Goal: Task Accomplishment & Management: Complete application form

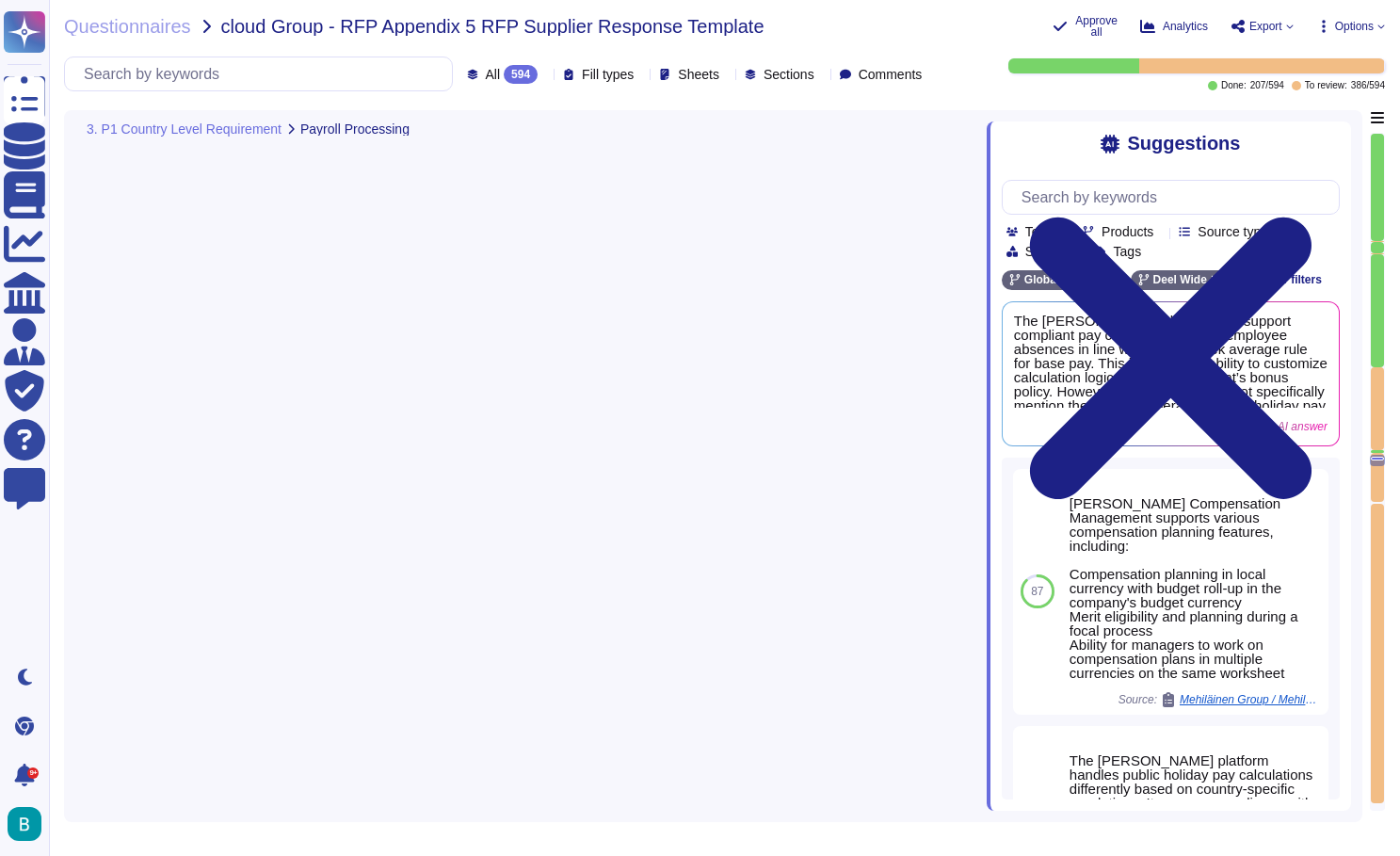
type textarea "Yes"
type textarea "For EOR, once downloaded, the PRM has to adjust the column "NSSO pension fund" …"
type textarea "[PERSON_NAME] allows for the operation of Salary Sacrifice, which is a tax-effe…"
type textarea "The [PERSON_NAME] platform has the capability to automatically calculate holida…"
type textarea "P11D & P11DB are optional services and carry an additional cost. For assistance…"
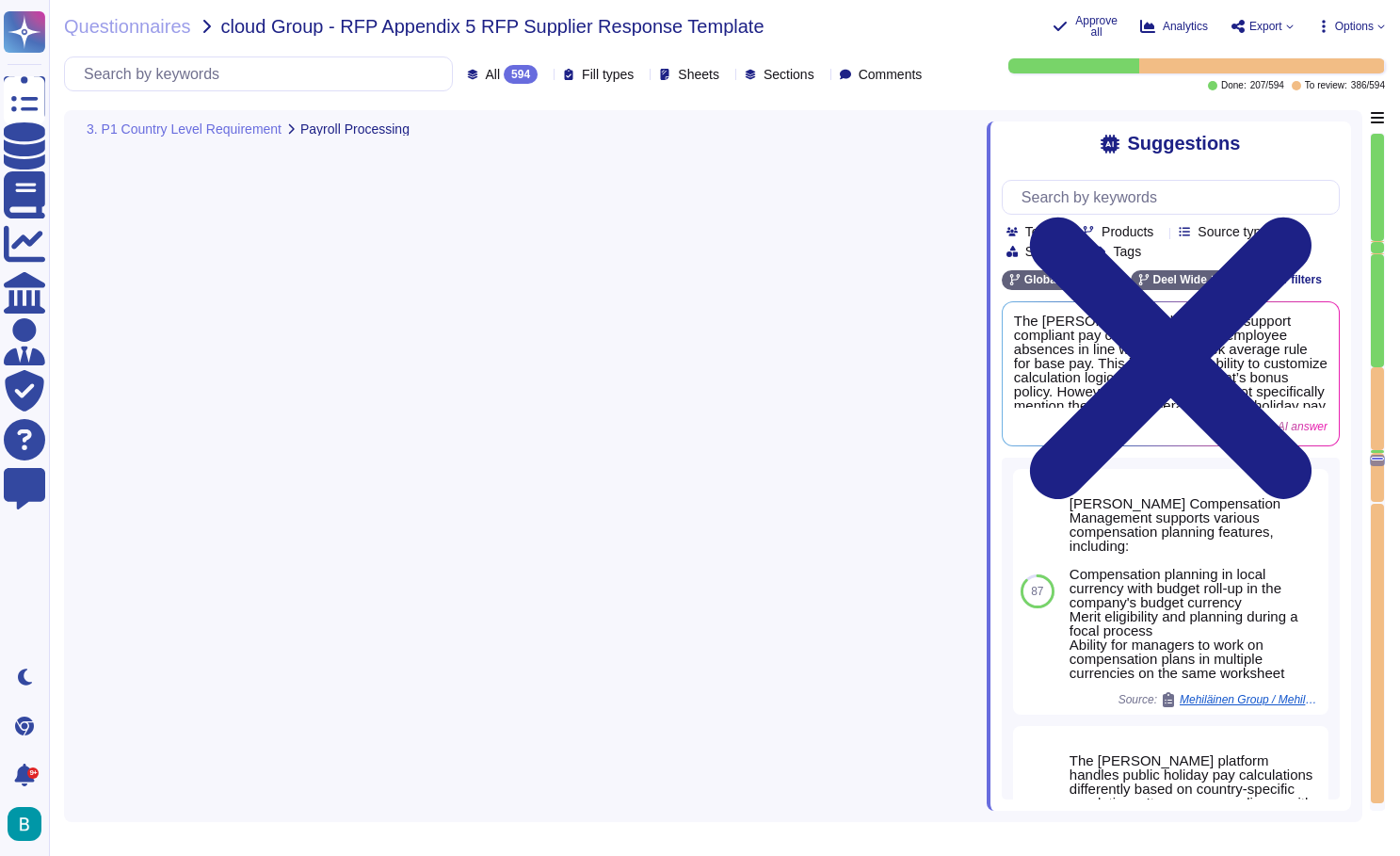
type textarea "[PERSON_NAME] fully manages UK statutory reporting, which includes filing month…"
type textarea "Client has to provide inputs for expenses that can be reimbursed as non-taxable…"
type textarea "Not possible - can be treated as a separate/own deduction if required"
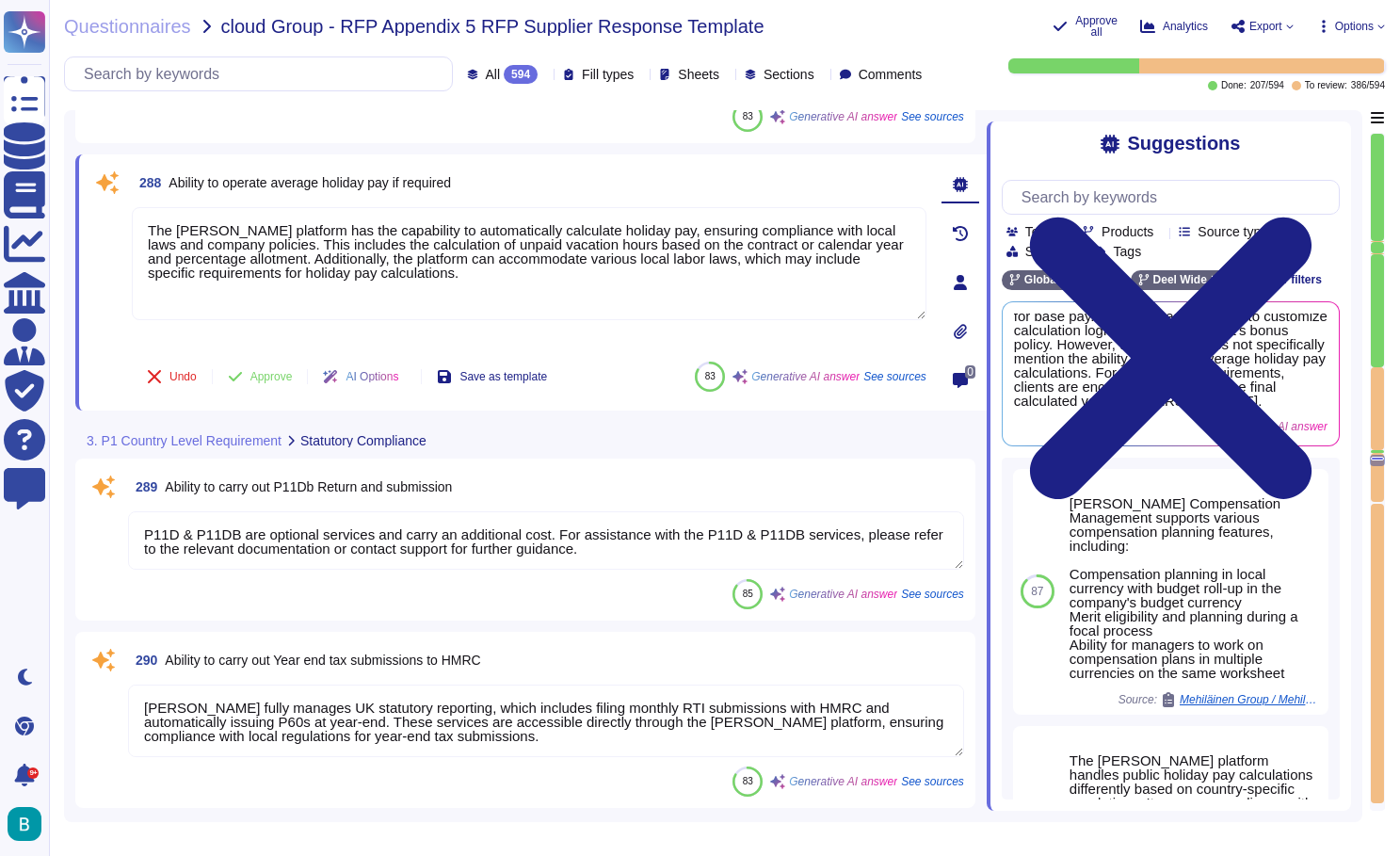
scroll to position [63455, 0]
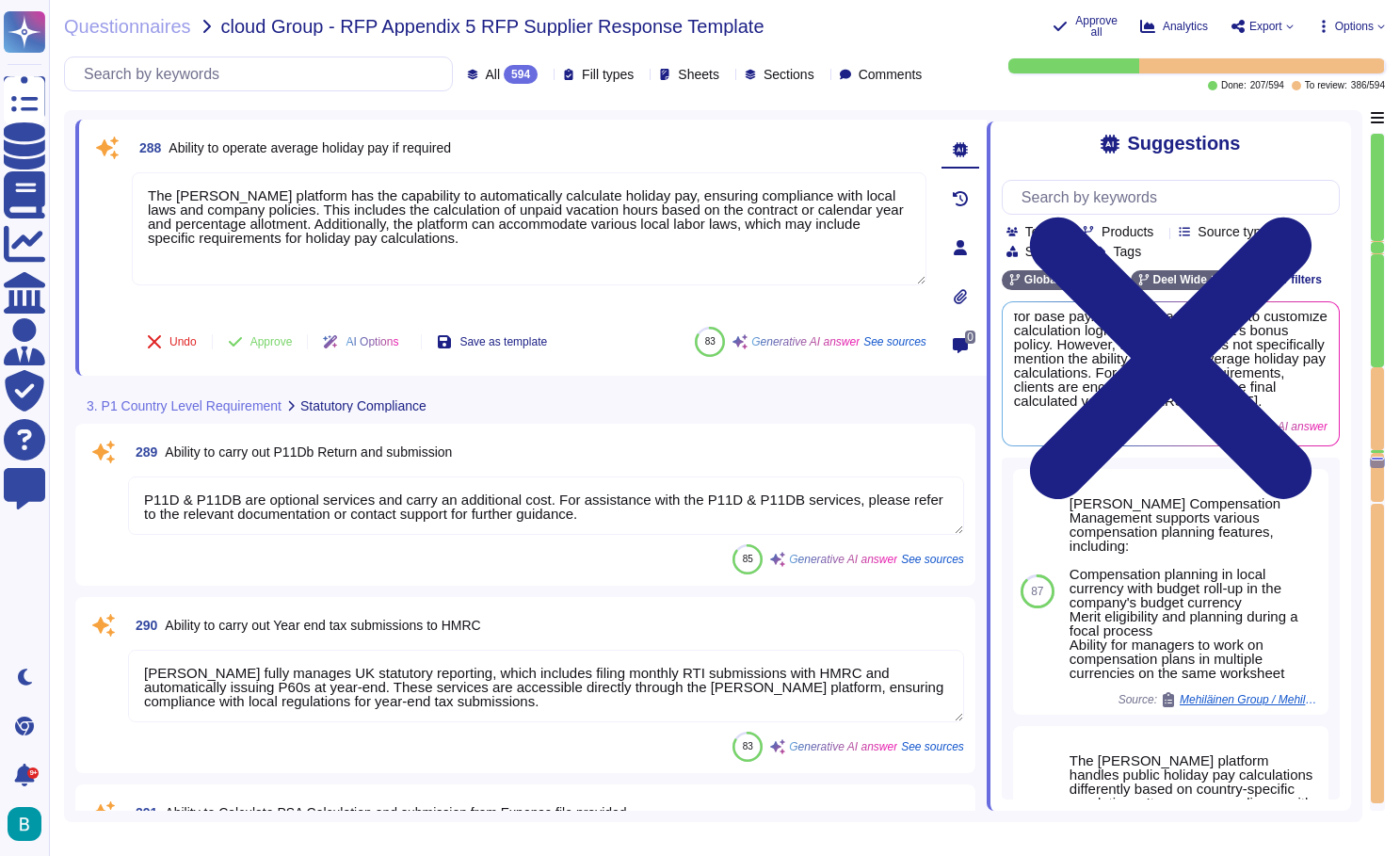
type textarea "[PERSON_NAME] provides a secure platform for uploading payroll data and receivi…"
click at [685, 520] on textarea "P11D & P11DB are optional services and carry an additional cost. For assistance…" at bounding box center [546, 506] width 836 height 58
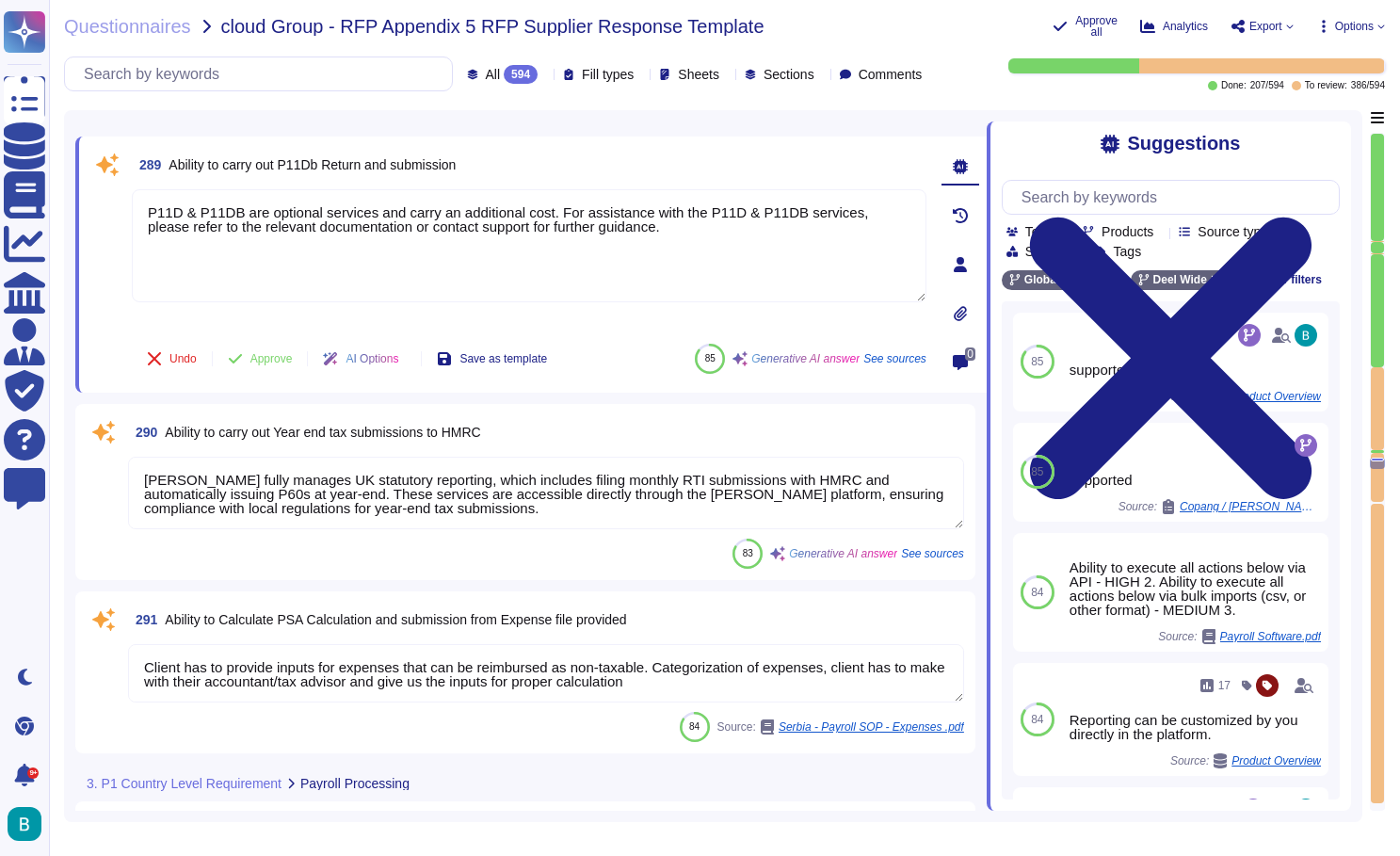
type textarea "[PERSON_NAME] can configure calculations accordingly, including automatic gross…"
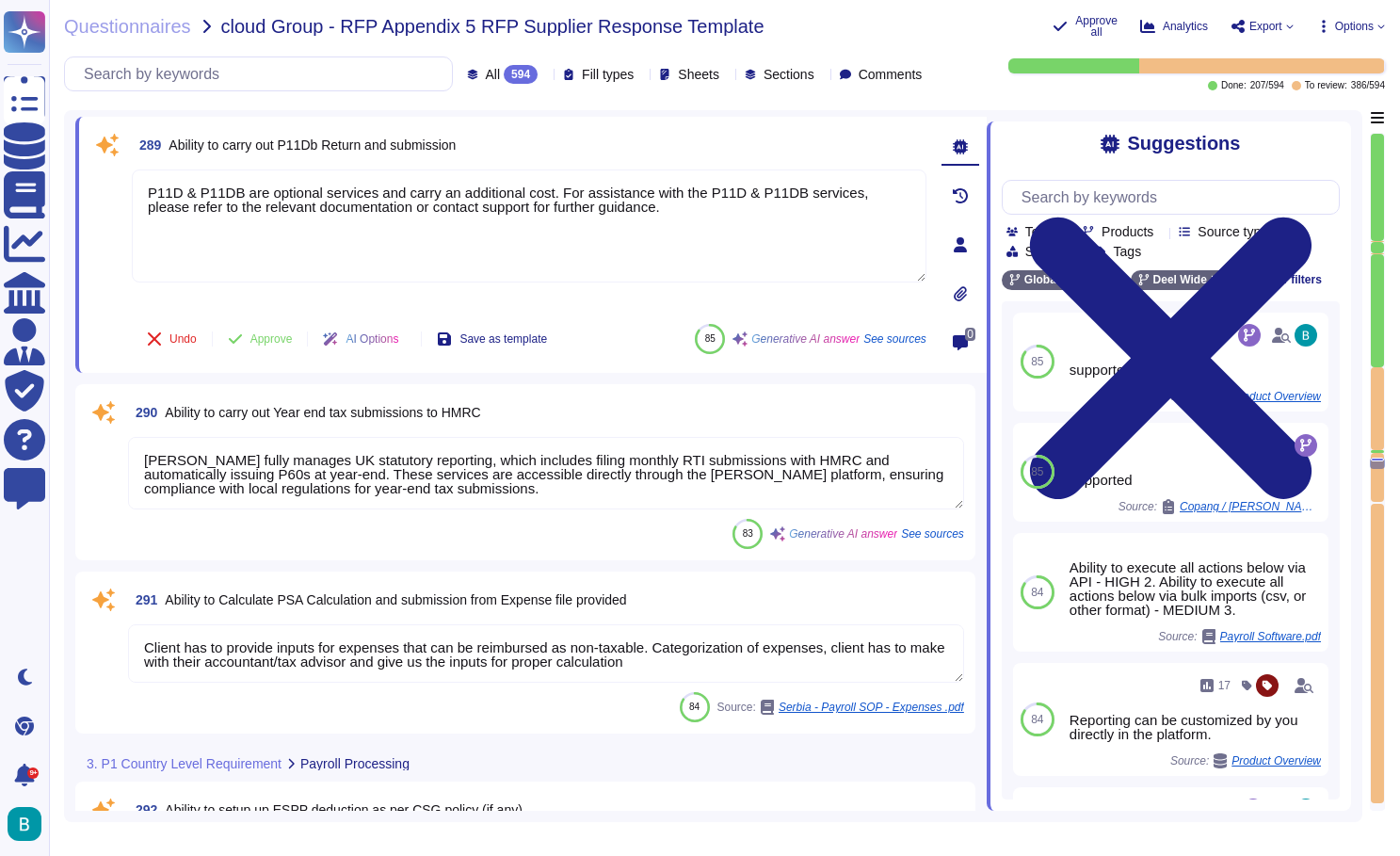
scroll to position [63666, 0]
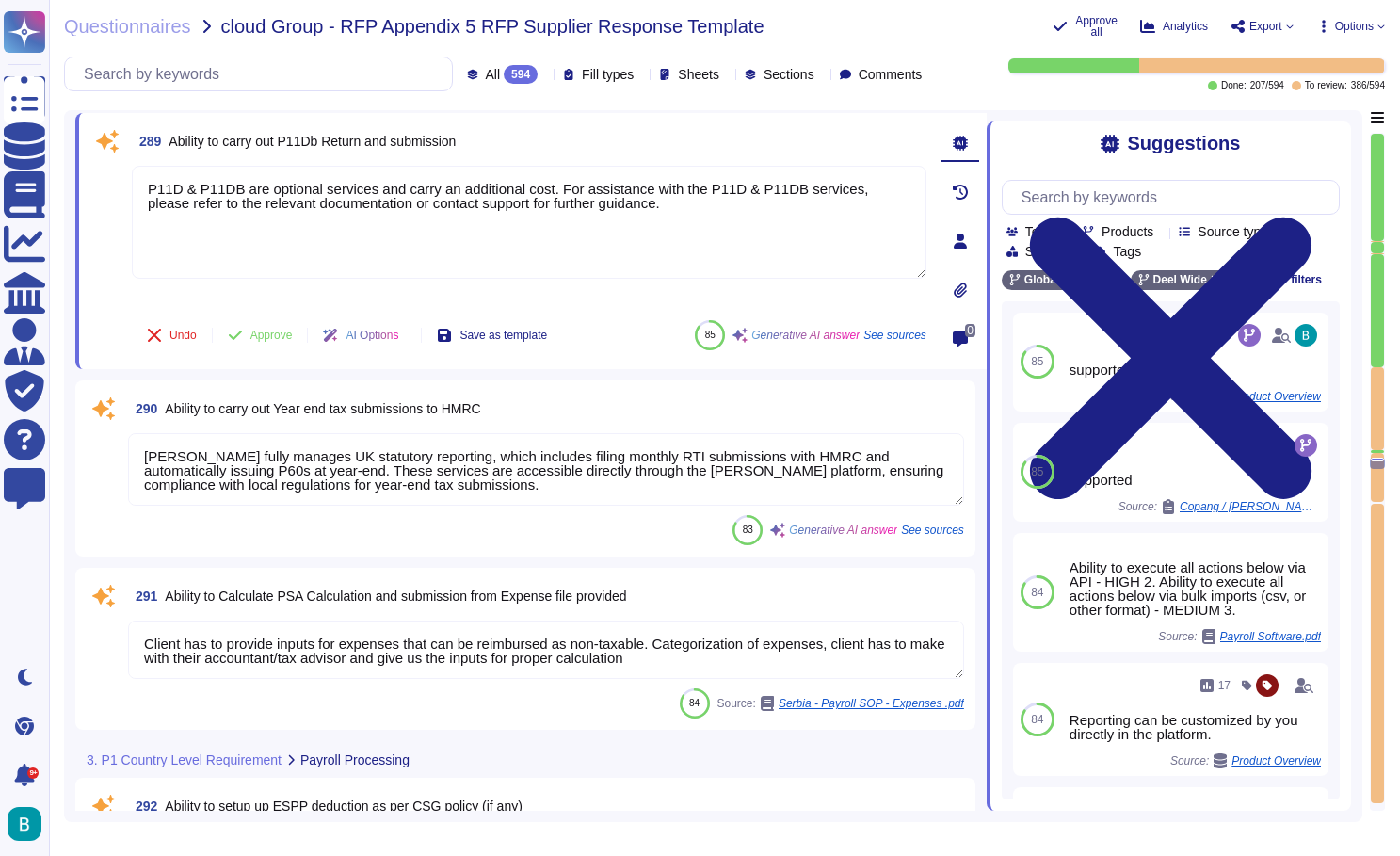
click at [713, 474] on textarea "[PERSON_NAME] fully manages UK statutory reporting, which includes filing month…" at bounding box center [546, 470] width 836 height 73
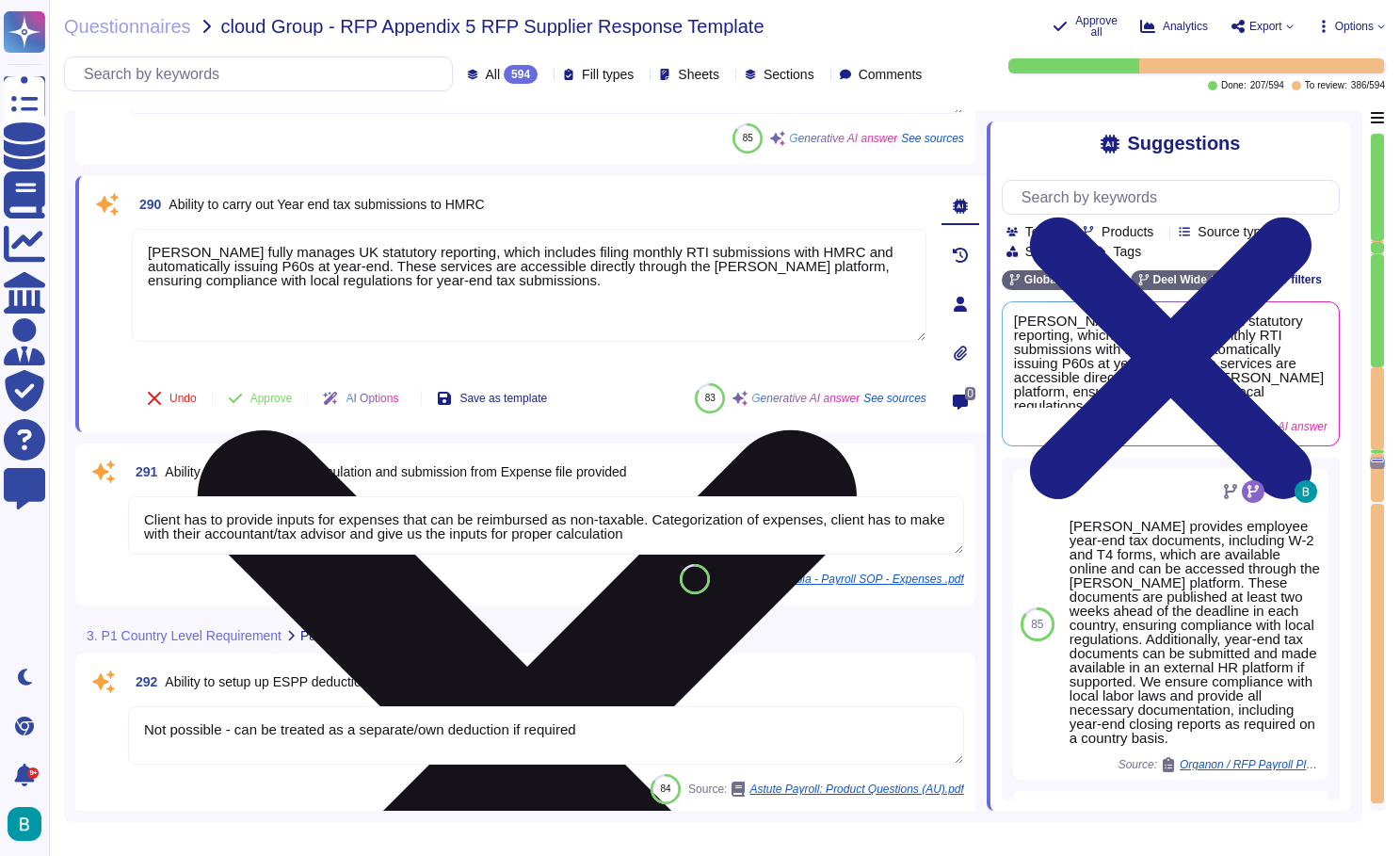
scroll to position [63778, 0]
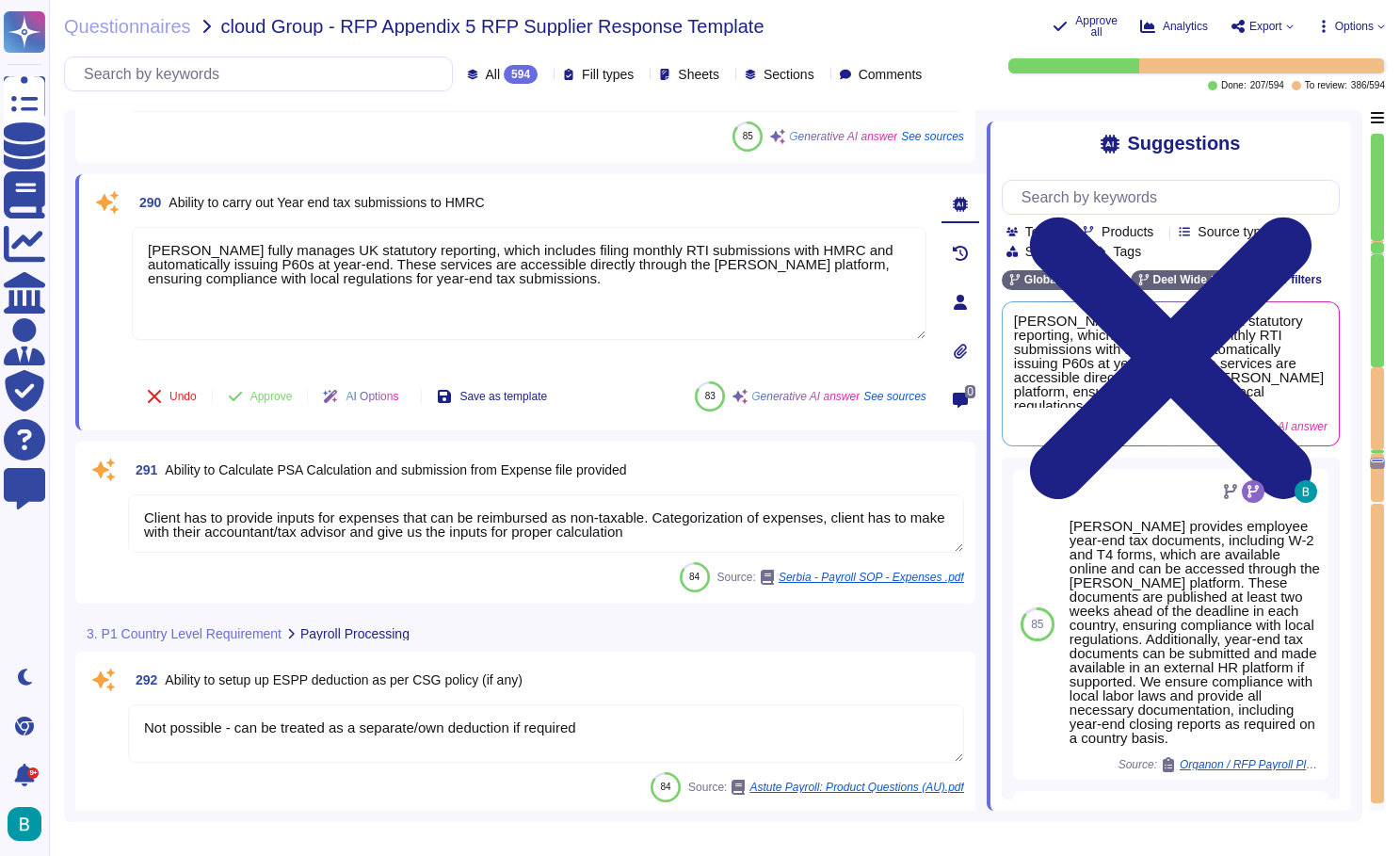
click at [740, 512] on textarea "Client has to provide inputs for expenses that can be reimbursed as non-taxable…" at bounding box center [546, 524] width 836 height 58
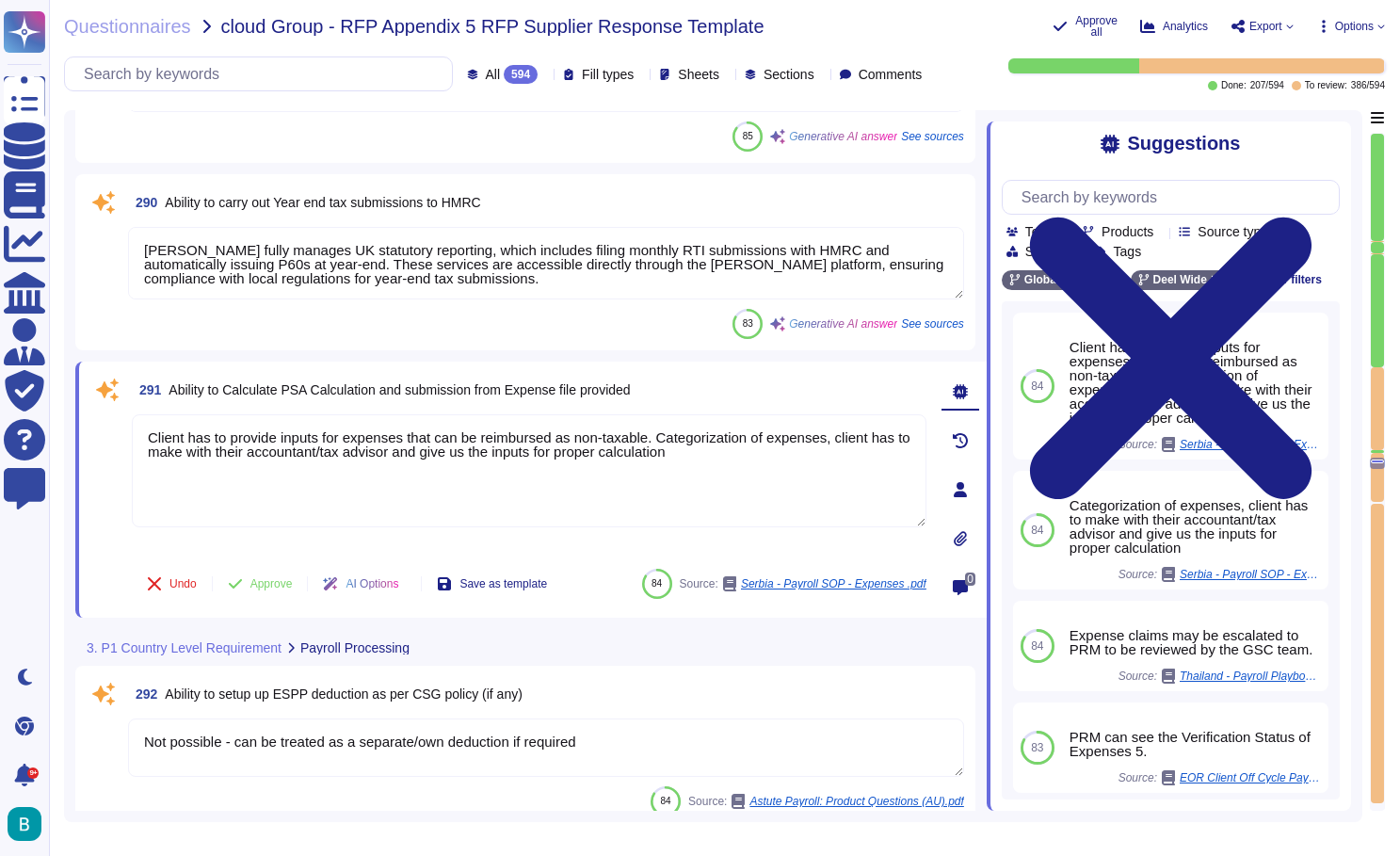
type textarea "Yes per the local labor law and at client request"
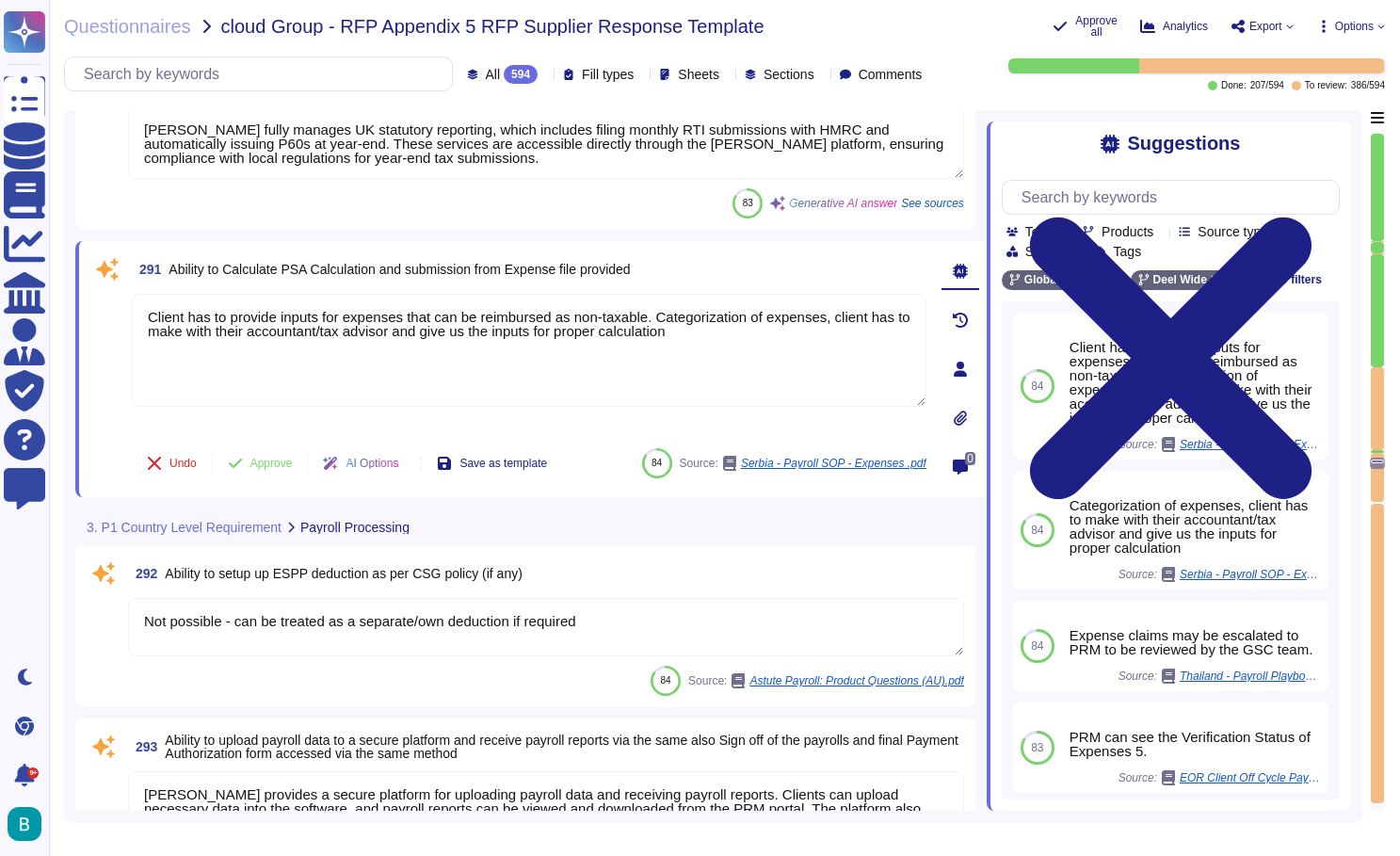
scroll to position [64106, 0]
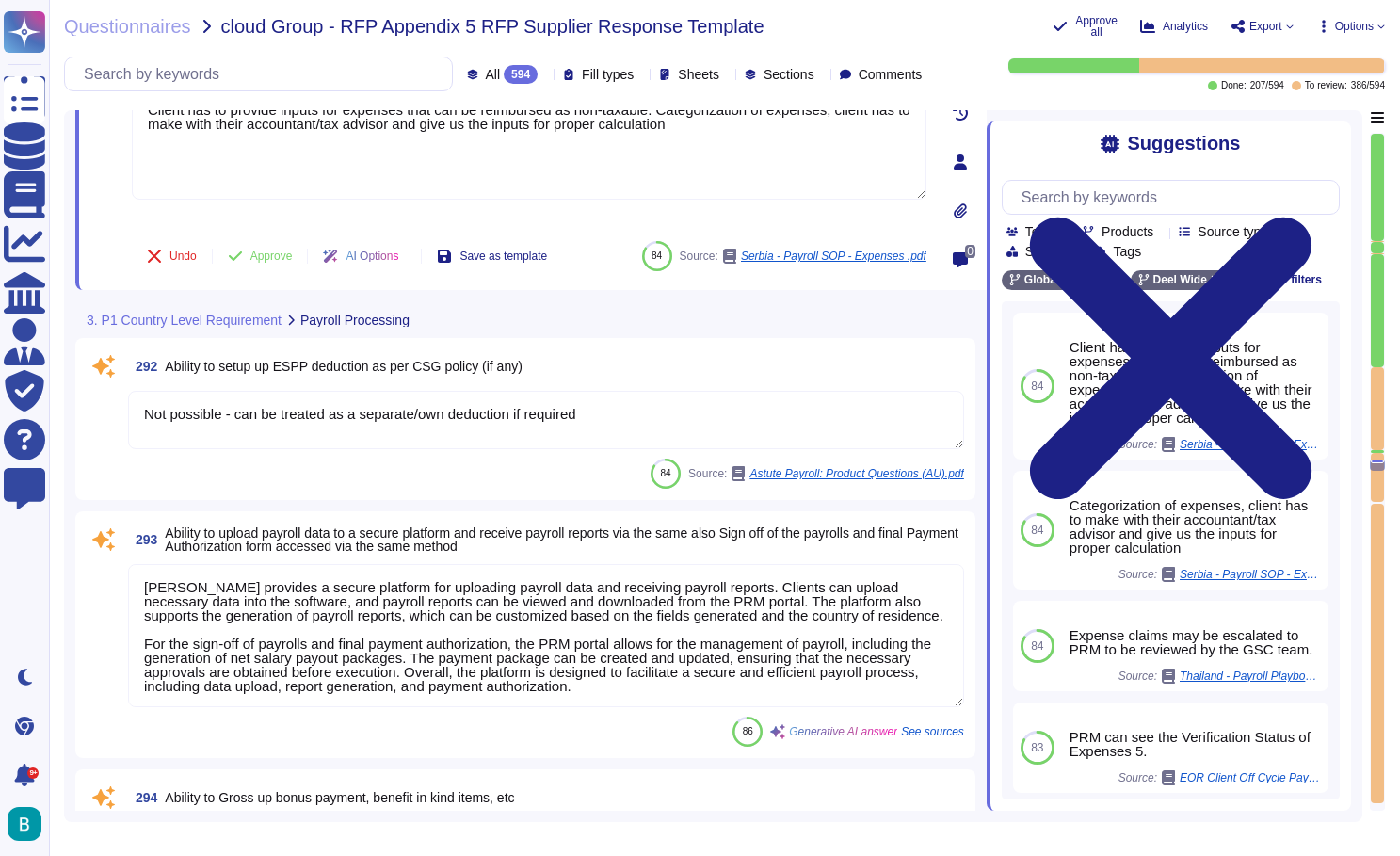
type textarea "[PERSON_NAME] can prepare bank payment files for clients that align with their …"
click at [614, 407] on textarea "Not possible - can be treated as a separate/own deduction if required" at bounding box center [546, 419] width 836 height 58
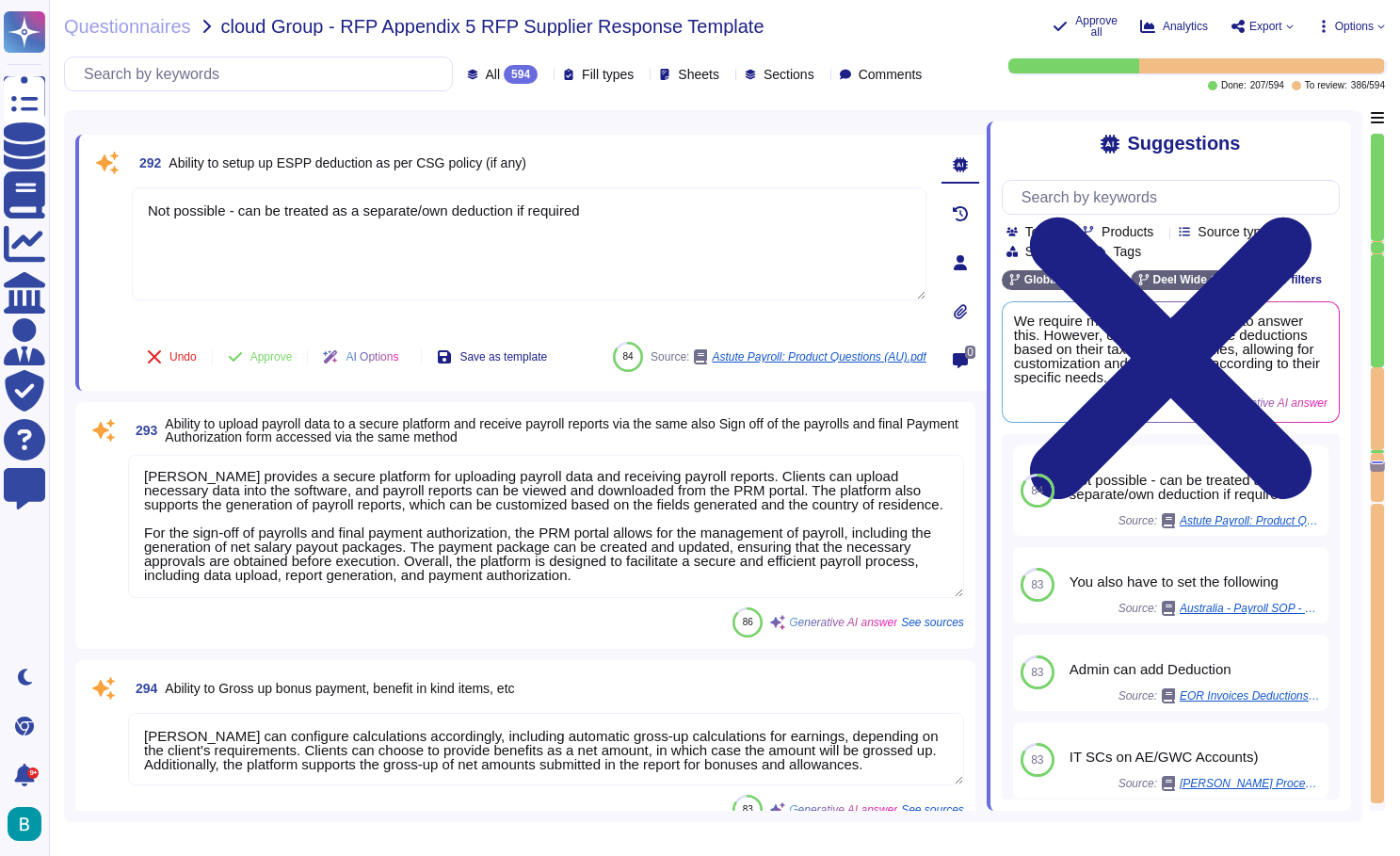
scroll to position [2, 0]
click at [572, 552] on textarea "[PERSON_NAME] provides a secure platform for uploading payroll data and receivi…" at bounding box center [546, 527] width 836 height 144
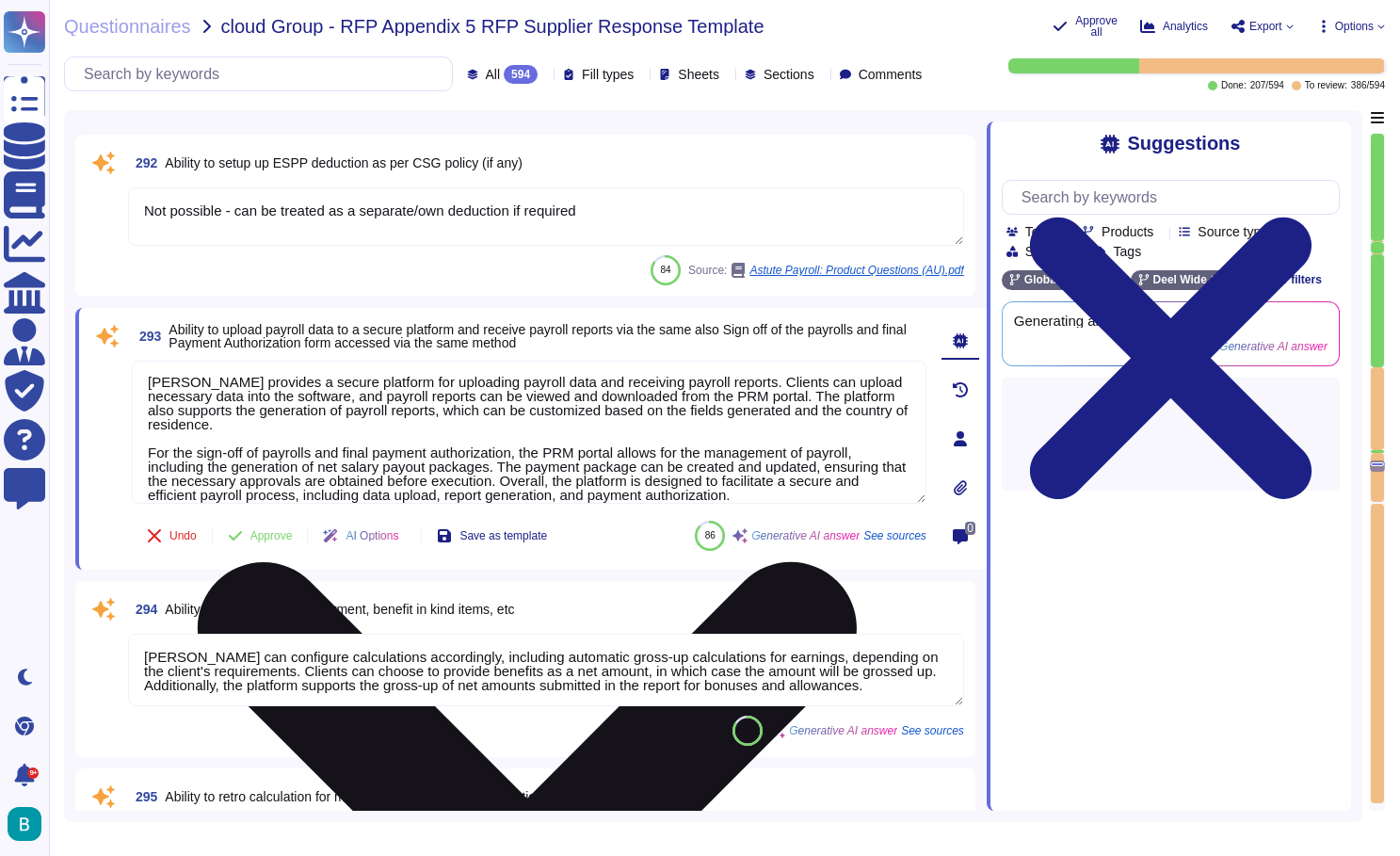
type textarea "[PERSON_NAME] provides a General Ledger (GL) Journal Report for Global Payroll …"
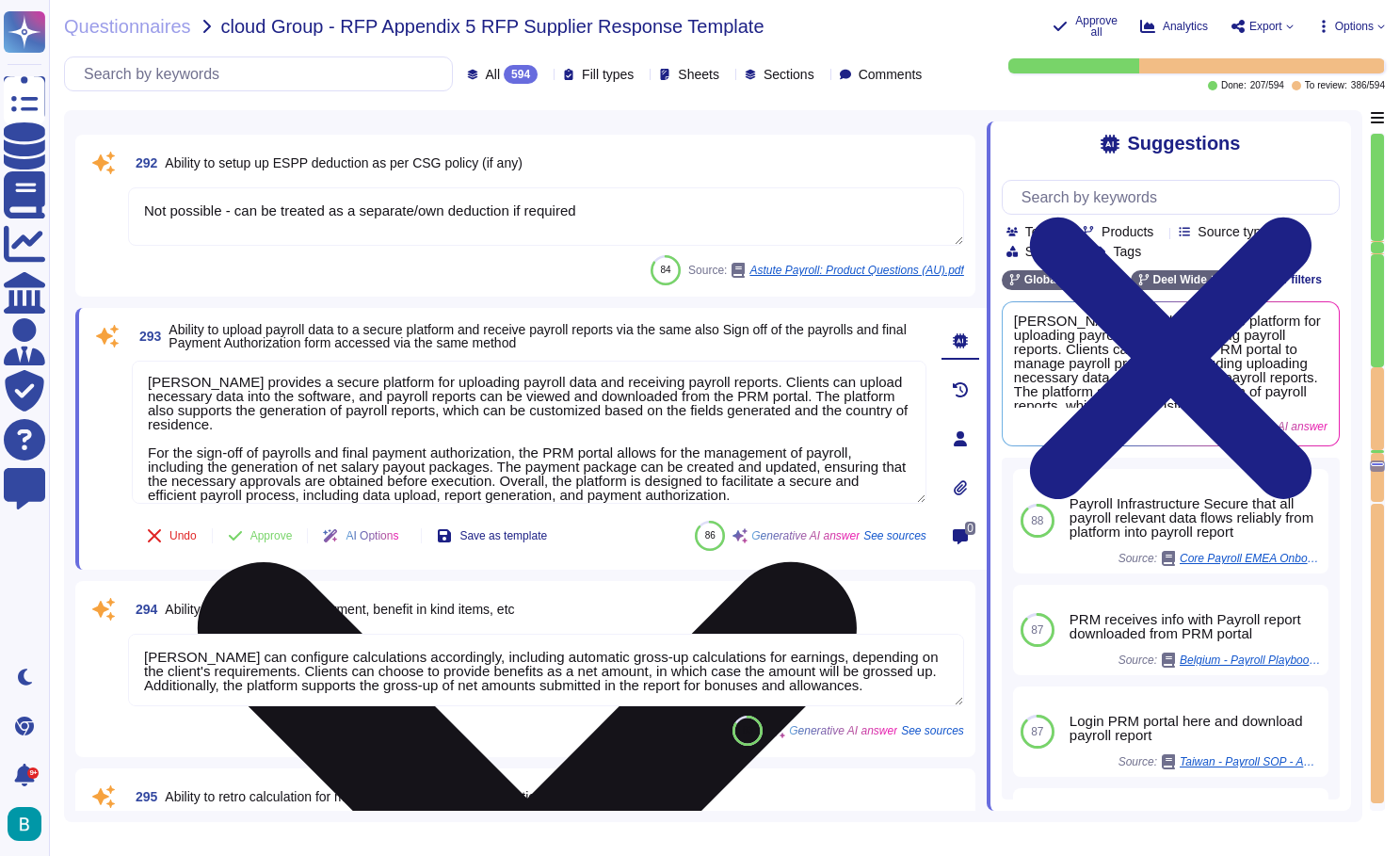
click at [637, 492] on textarea "[PERSON_NAME] provides a secure platform for uploading payroll data and receivi…" at bounding box center [529, 433] width 795 height 144
click at [658, 471] on textarea "[PERSON_NAME] provides a secure platform for uploading payroll data and receivi…" at bounding box center [529, 433] width 795 height 144
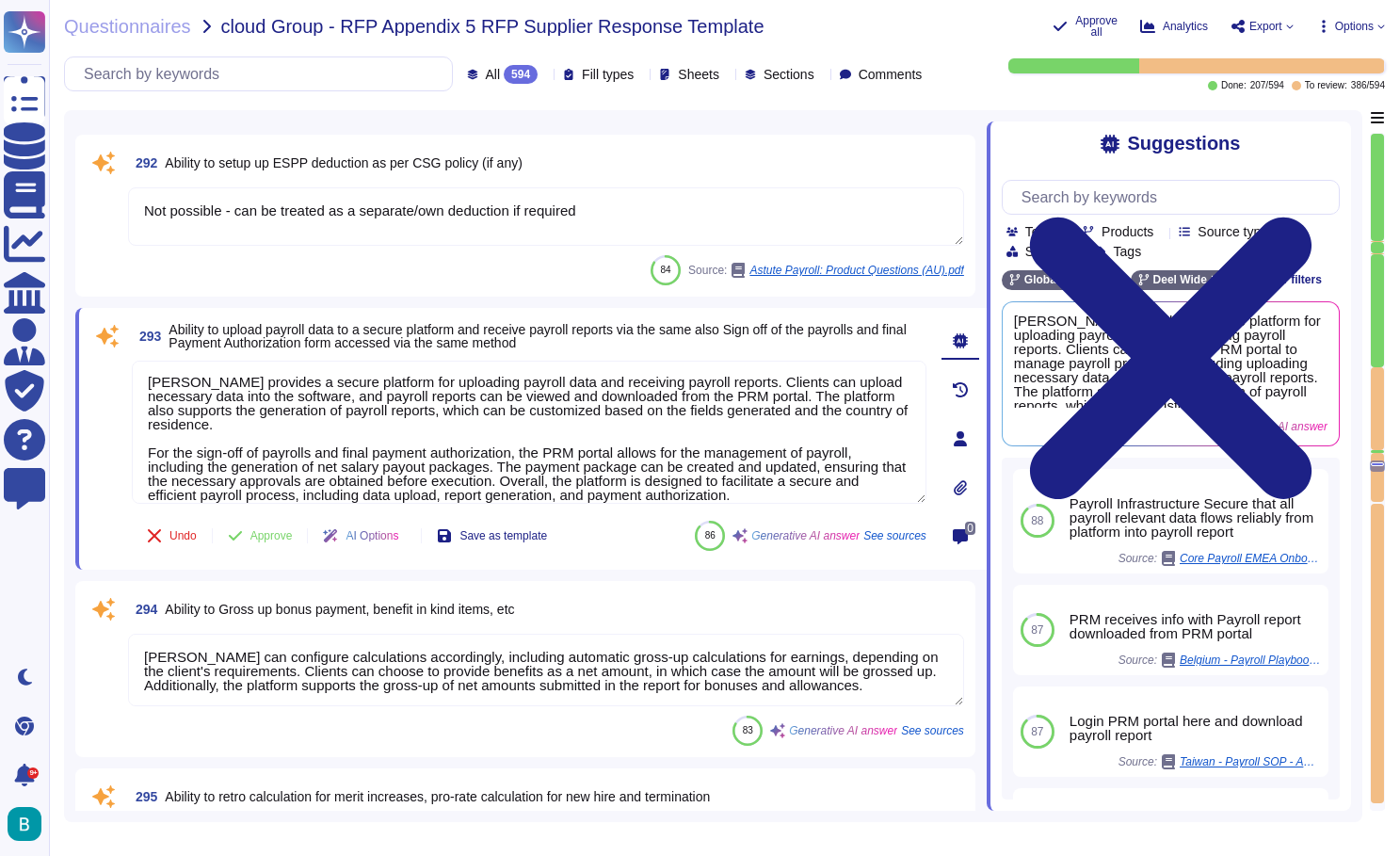
drag, startPoint x: 758, startPoint y: 490, endPoint x: 126, endPoint y: 368, distance: 643.7
click at [126, 369] on div "293 Ability to upload payroll data to a secure platform and receive payroll rep…" at bounding box center [508, 439] width 836 height 239
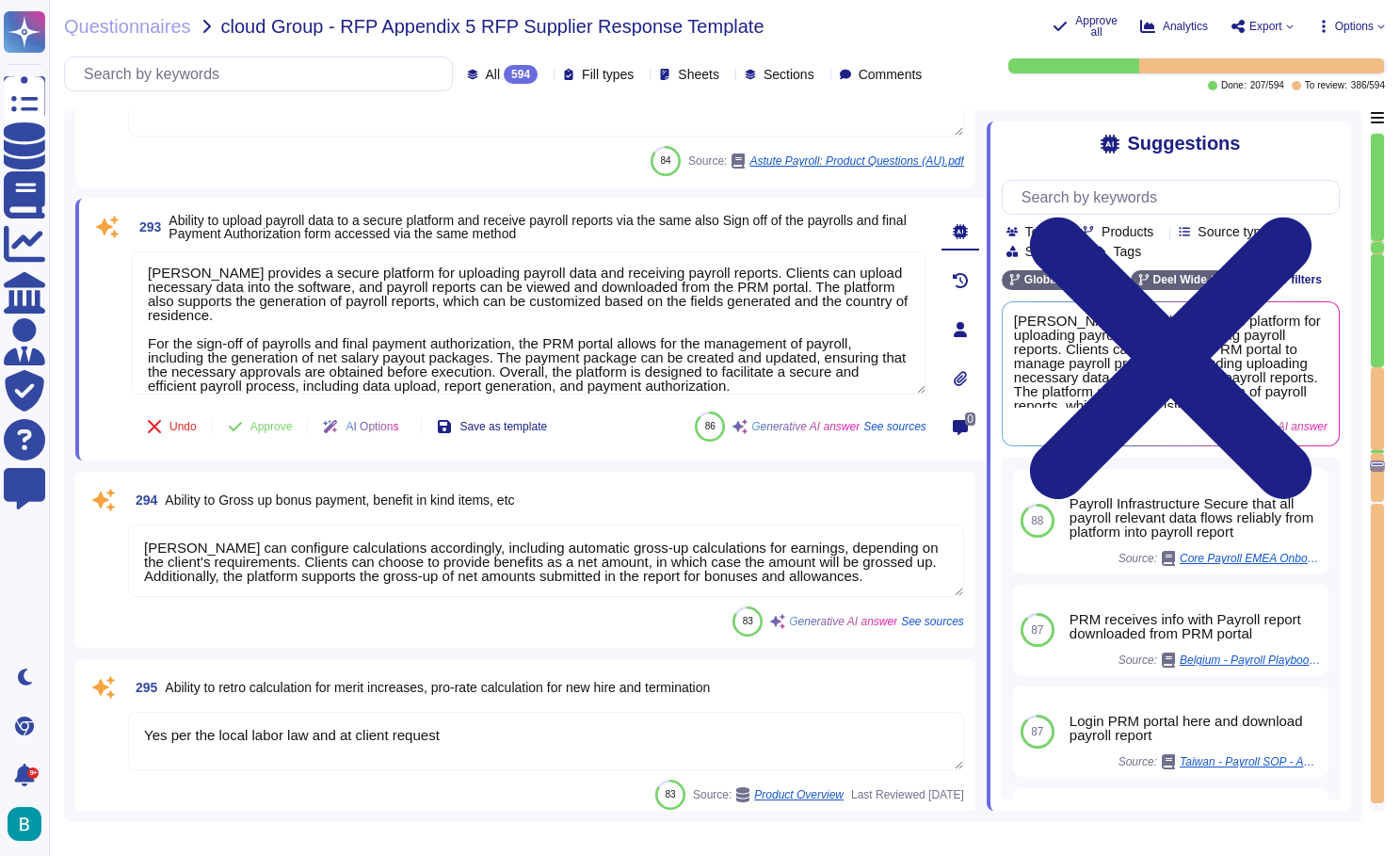
scroll to position [64308, 0]
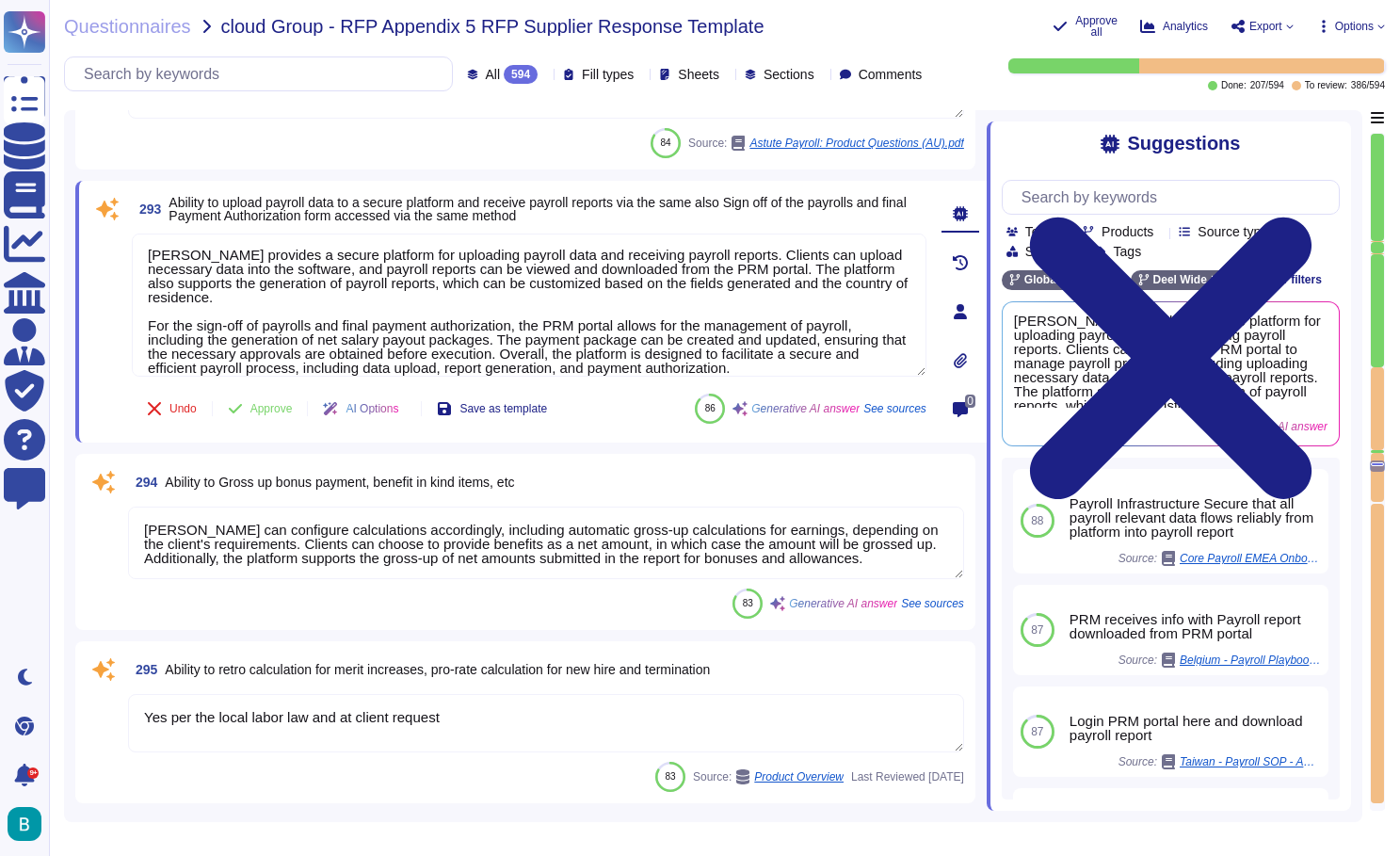
click at [524, 538] on textarea "[PERSON_NAME] can configure calculations accordingly, including automatic gross…" at bounding box center [546, 543] width 836 height 73
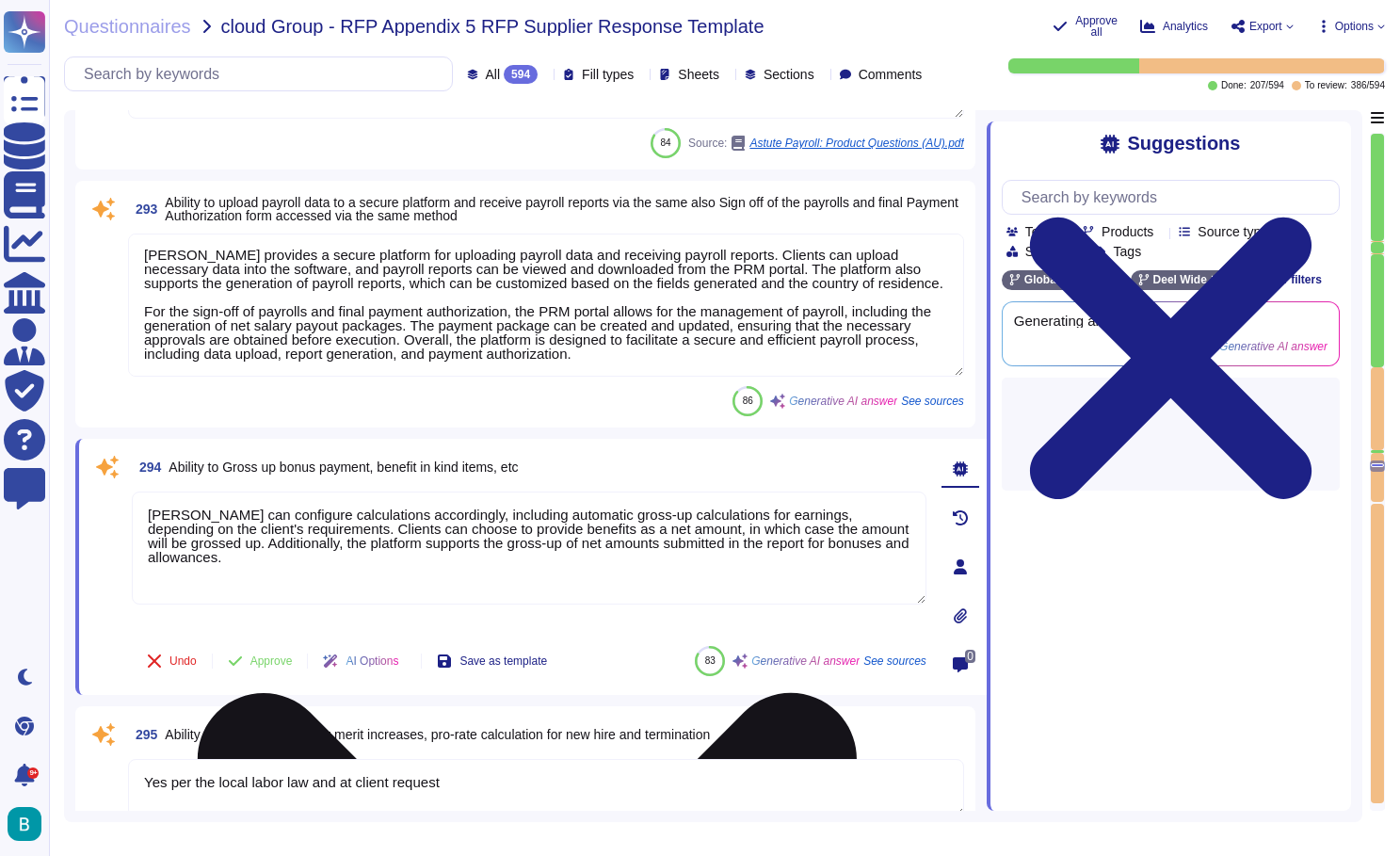
click at [524, 538] on textarea "[PERSON_NAME] can configure calculations accordingly, including automatic gross…" at bounding box center [529, 549] width 795 height 113
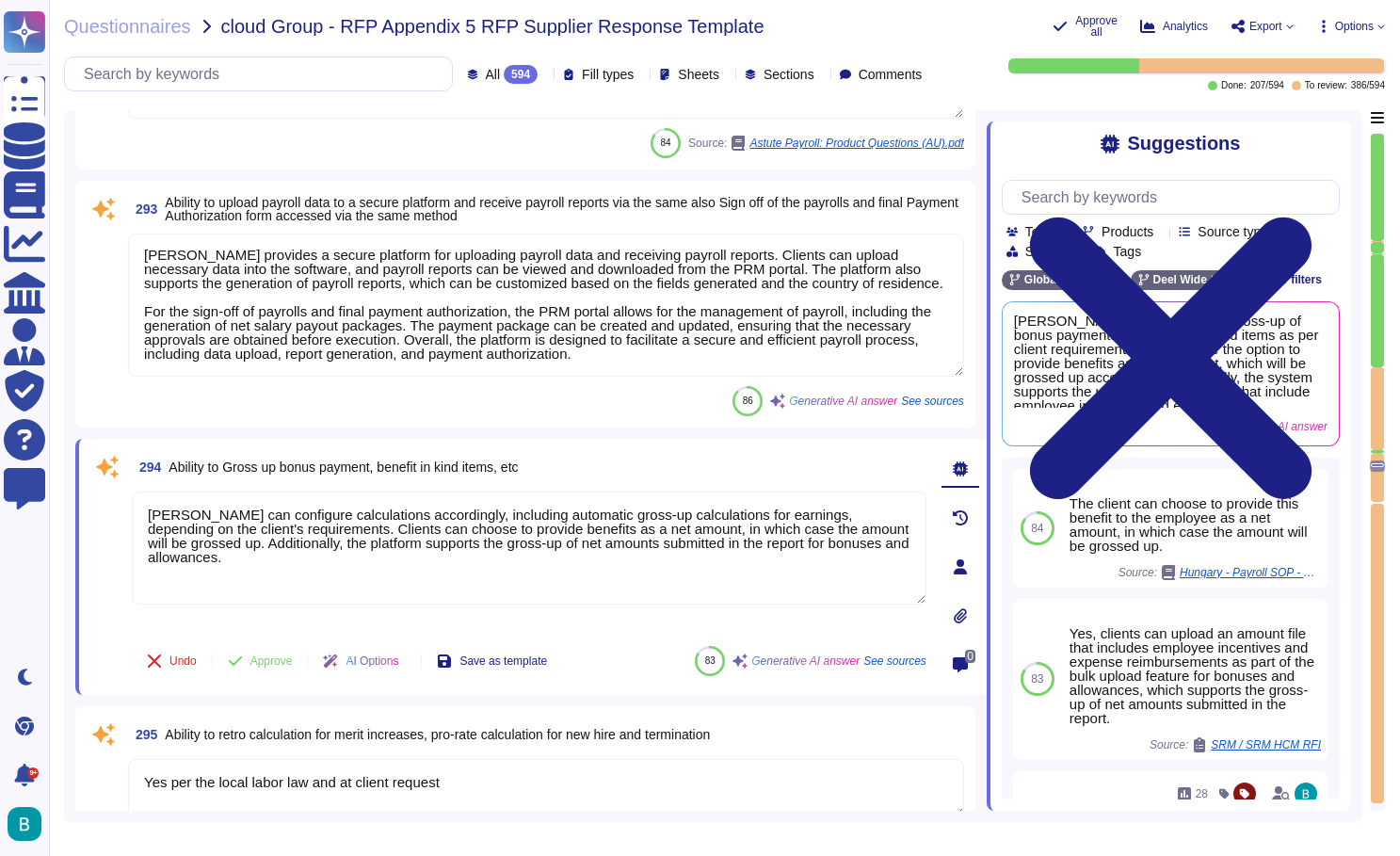
scroll to position [0, -1]
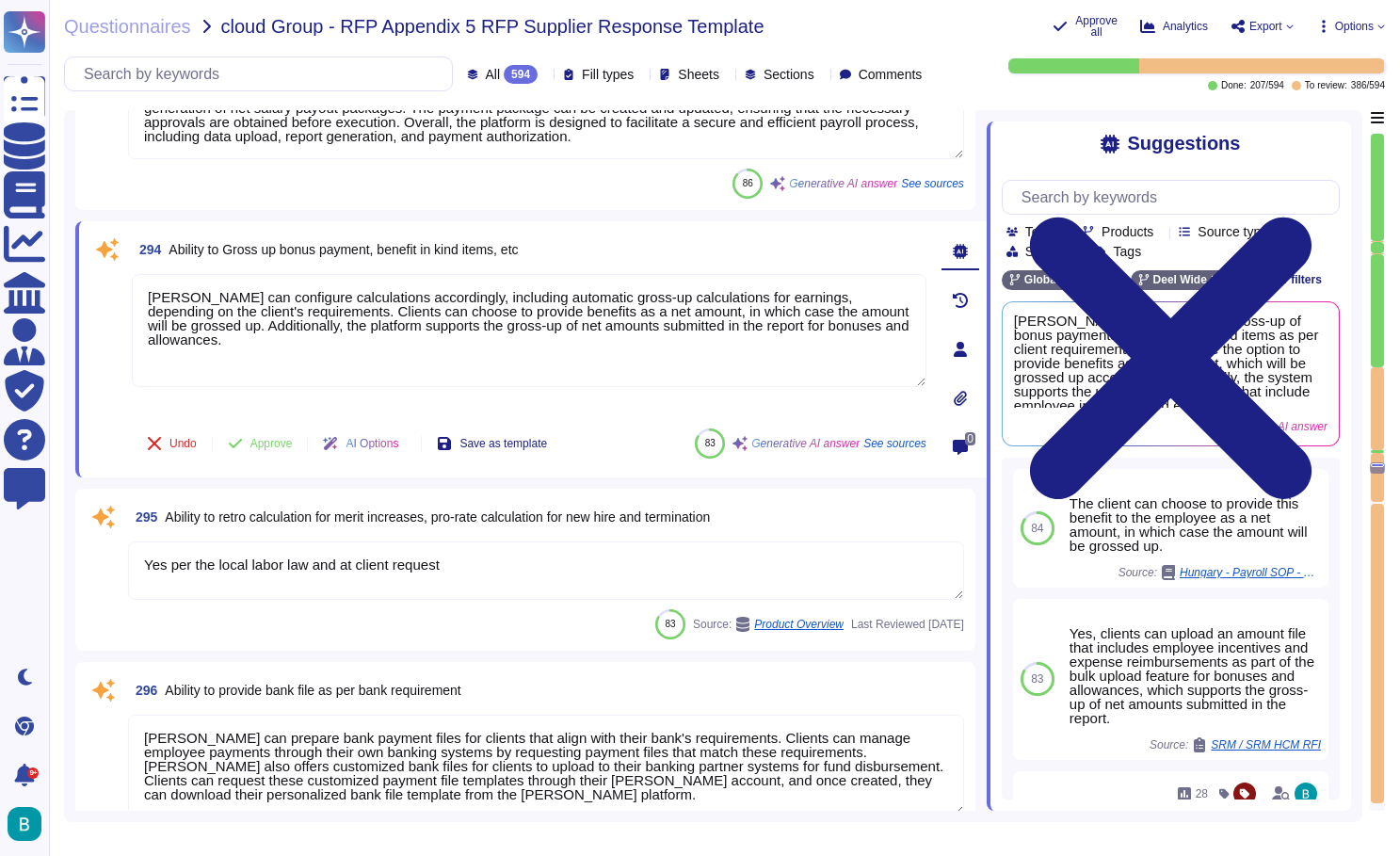
type textarea "[PERSON_NAME] manages tax filings, compliance, and regulatory requirements, whi…"
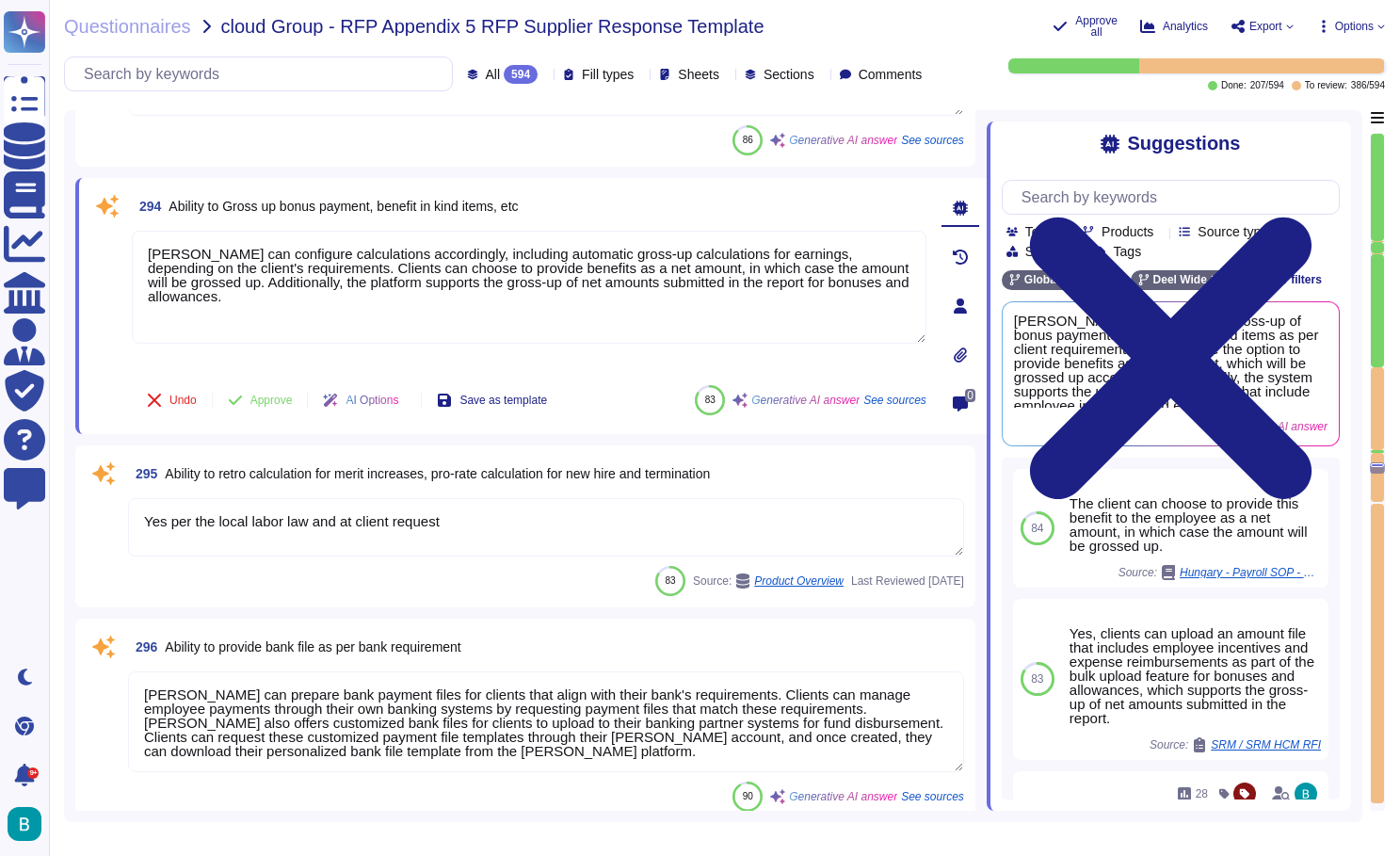
scroll to position [64571, 0]
click at [599, 514] on textarea "Yes per the local labor law and at client request" at bounding box center [546, 527] width 836 height 58
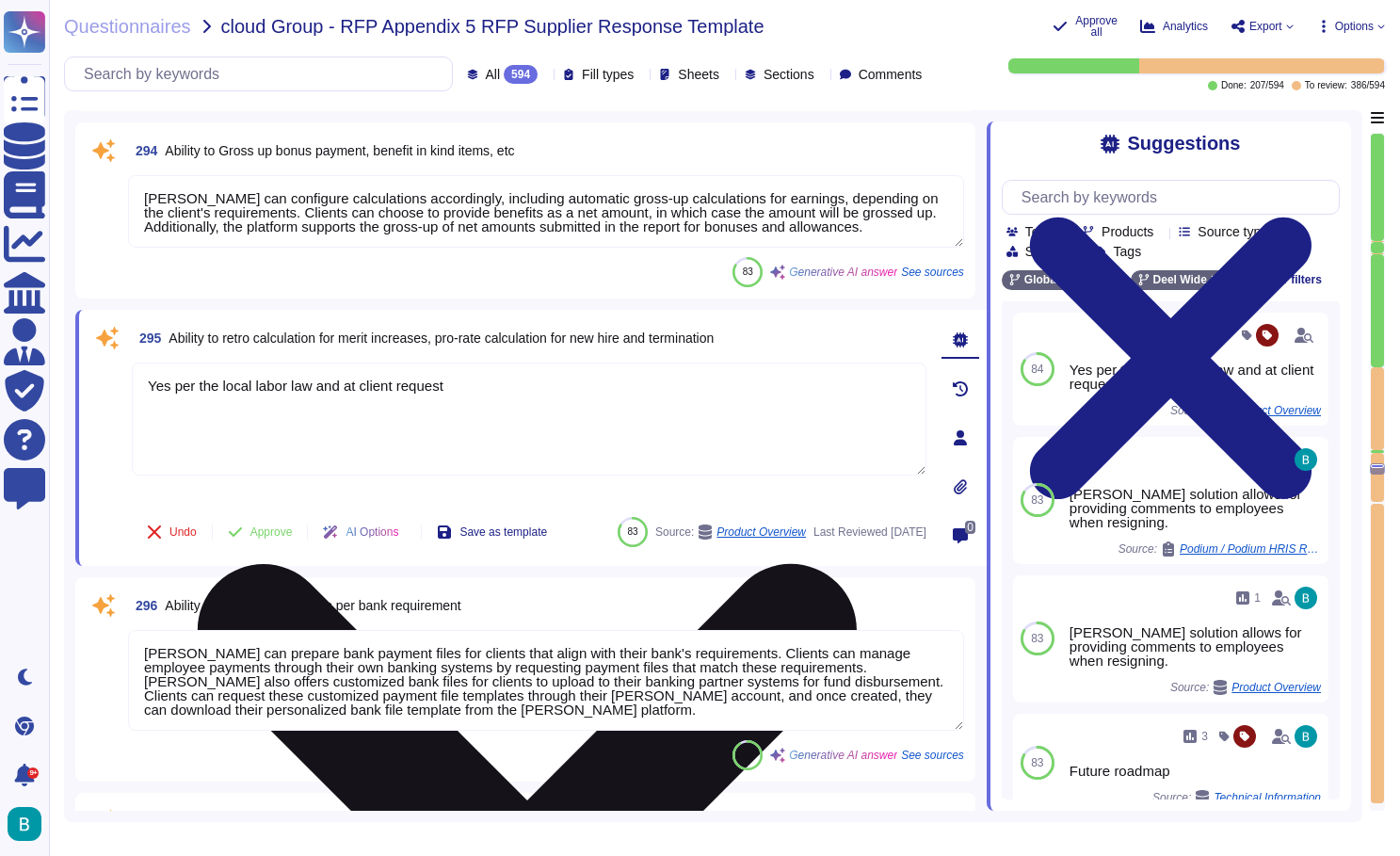
type textarea "[PERSON_NAME] supports the syncing of payslips to Workday, allowing employees t…"
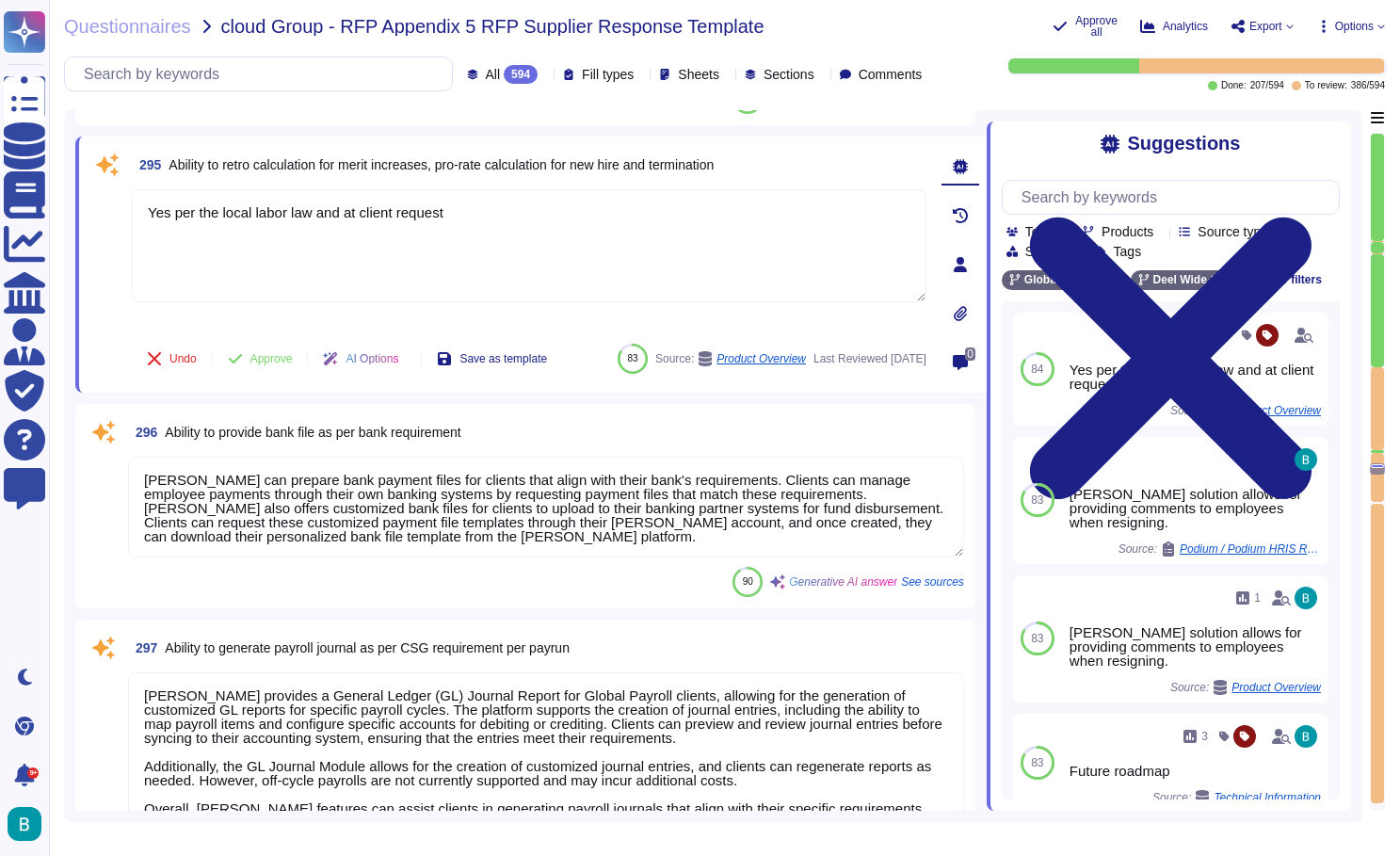
scroll to position [64843, 0]
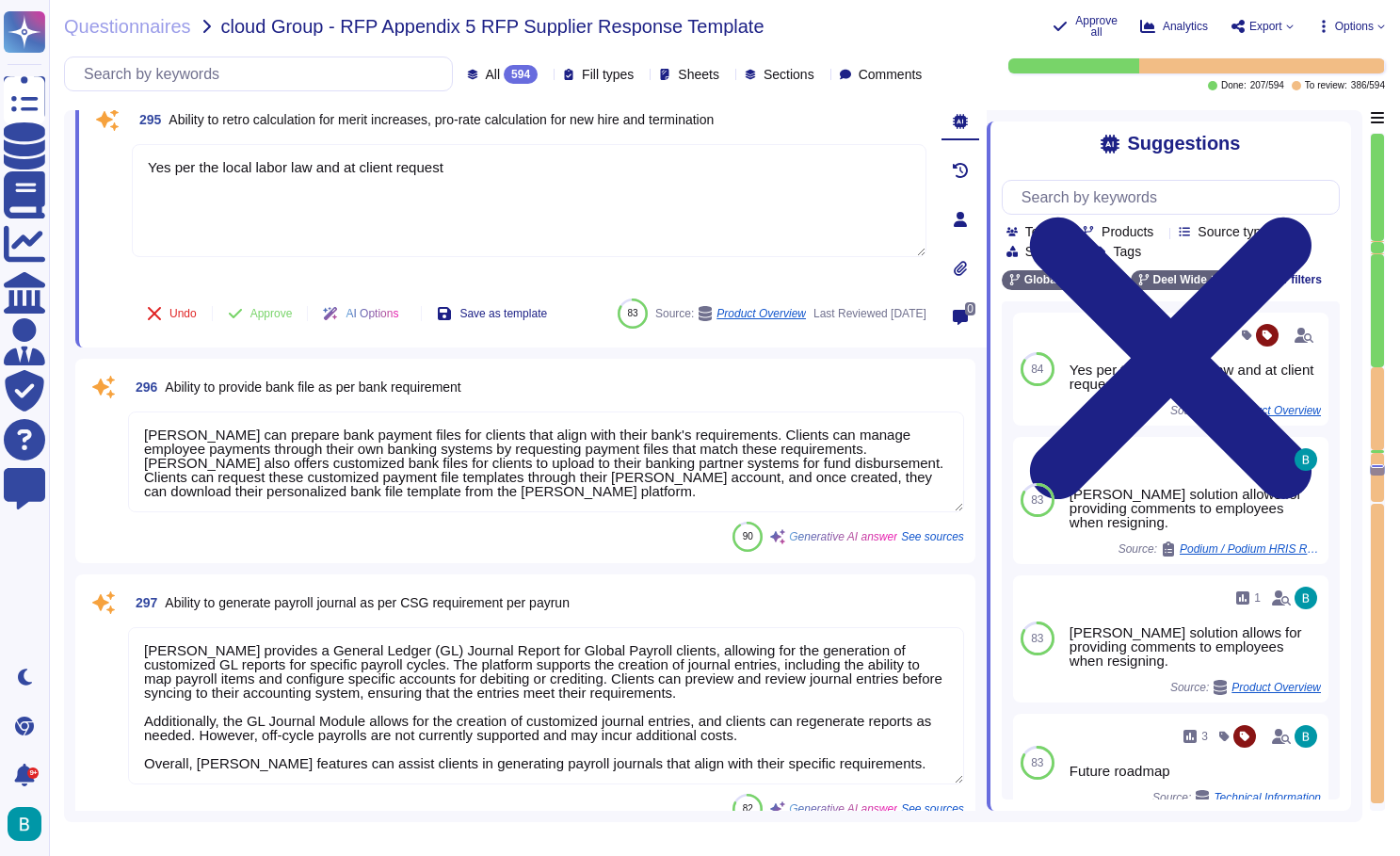
click at [599, 512] on textarea "[PERSON_NAME] can prepare bank payment files for clients that align with their …" at bounding box center [546, 462] width 836 height 101
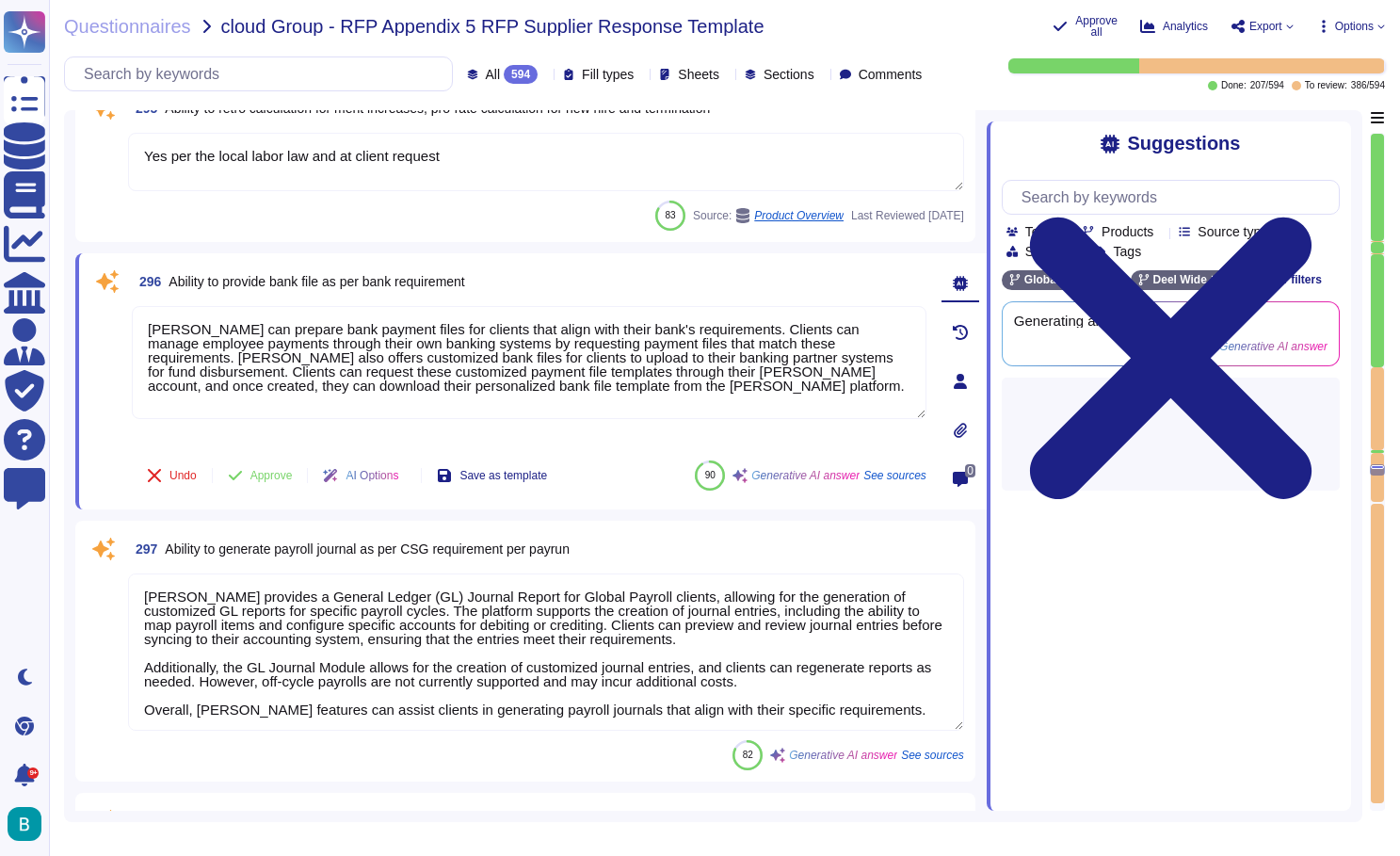
type textarea "The tax and contribution certificate for employees' annual earnings must be dis…"
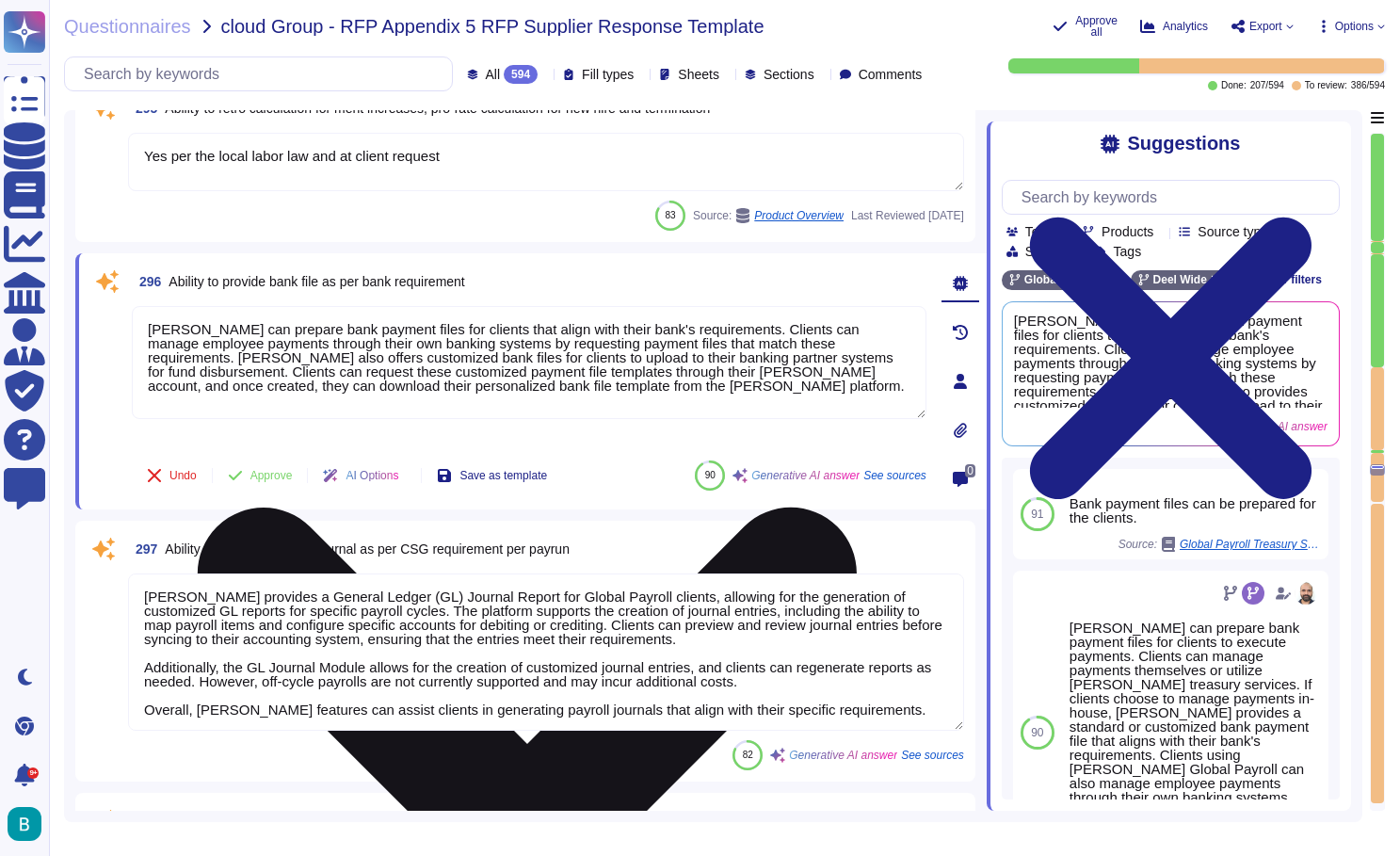
click at [661, 364] on textarea "[PERSON_NAME] can prepare bank payment files for clients that align with their …" at bounding box center [529, 363] width 795 height 113
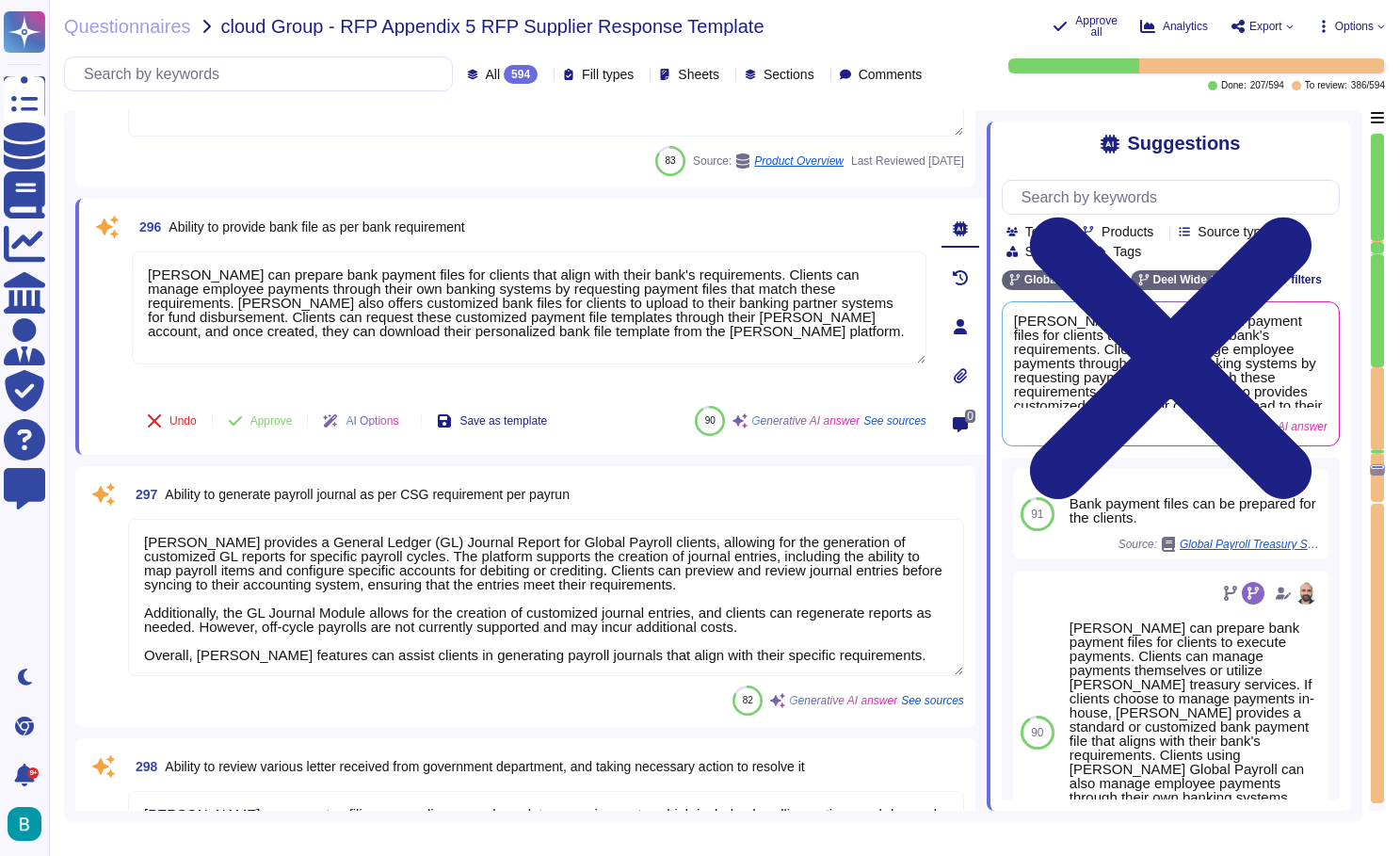
scroll to position [65085, 0]
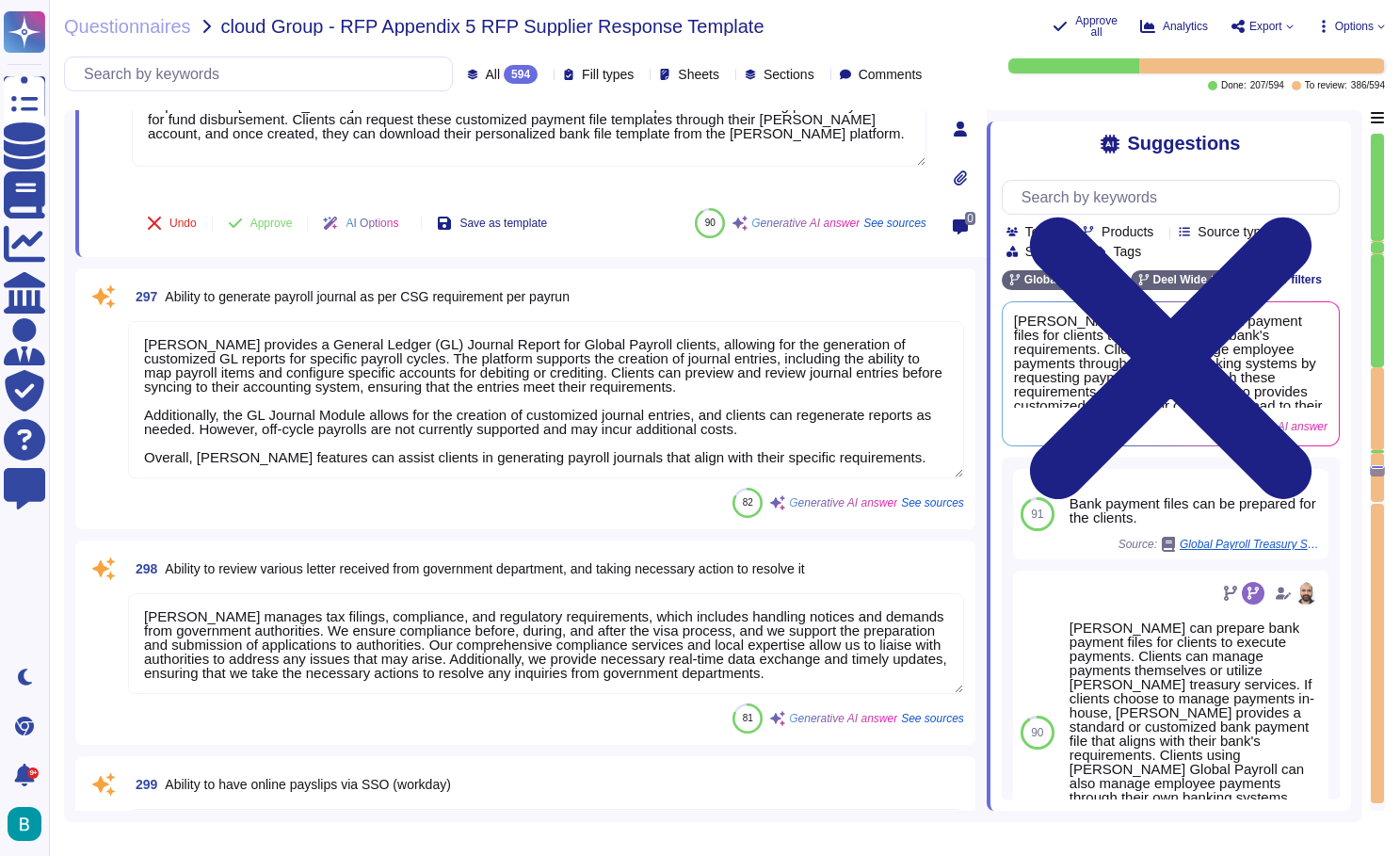
type textarea "We can run off cycle payments on demand as long as the month is not "closed" me…"
click at [661, 375] on textarea "[PERSON_NAME] provides a General Ledger (GL) Journal Report for Global Payroll …" at bounding box center [546, 400] width 836 height 157
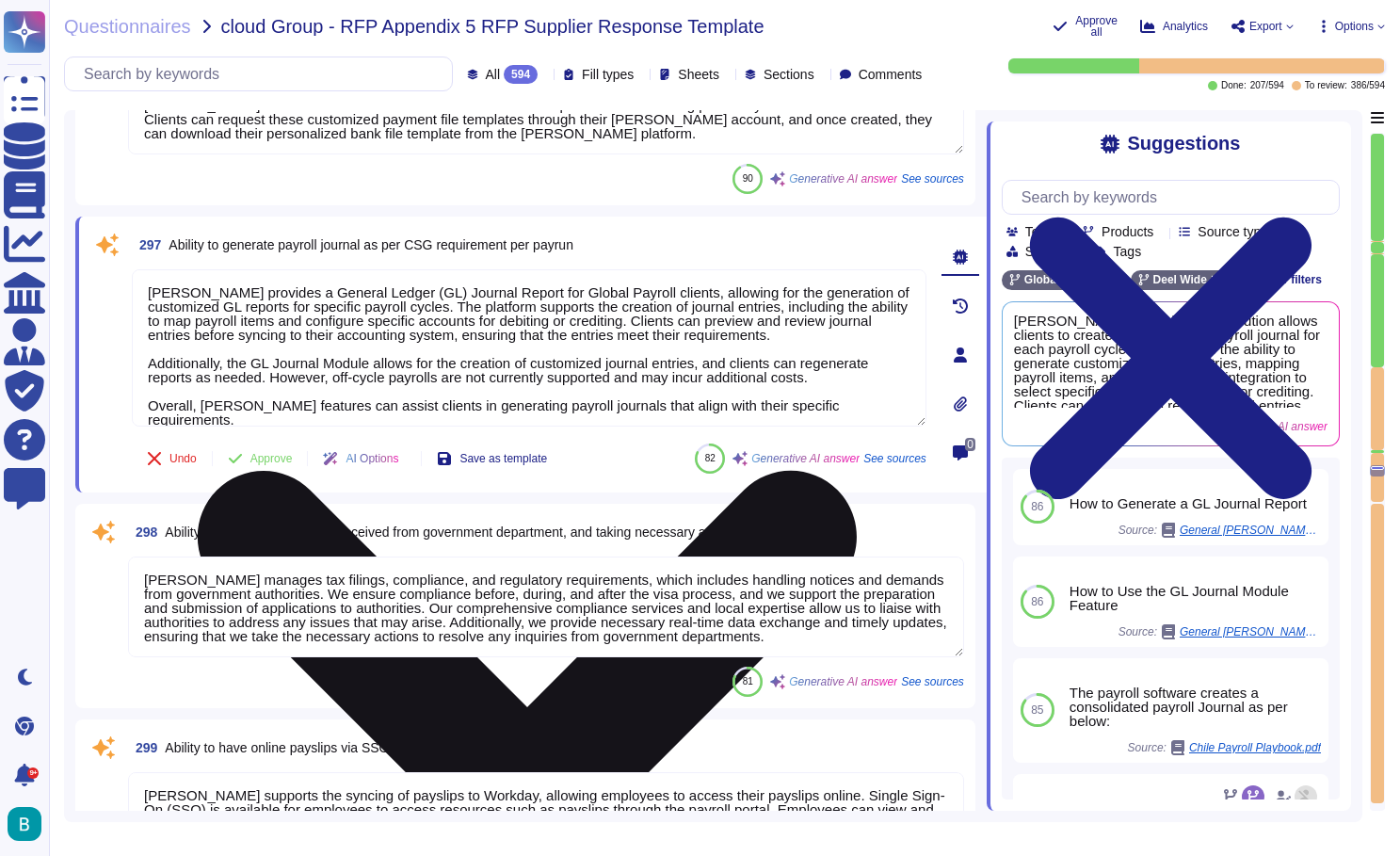
click at [642, 339] on textarea "[PERSON_NAME] provides a General Ledger (GL) Journal Report for Global Payroll …" at bounding box center [529, 348] width 795 height 157
click at [722, 383] on textarea "[PERSON_NAME] provides a General Ledger (GL) Journal Report for Global Payroll …" at bounding box center [529, 348] width 795 height 157
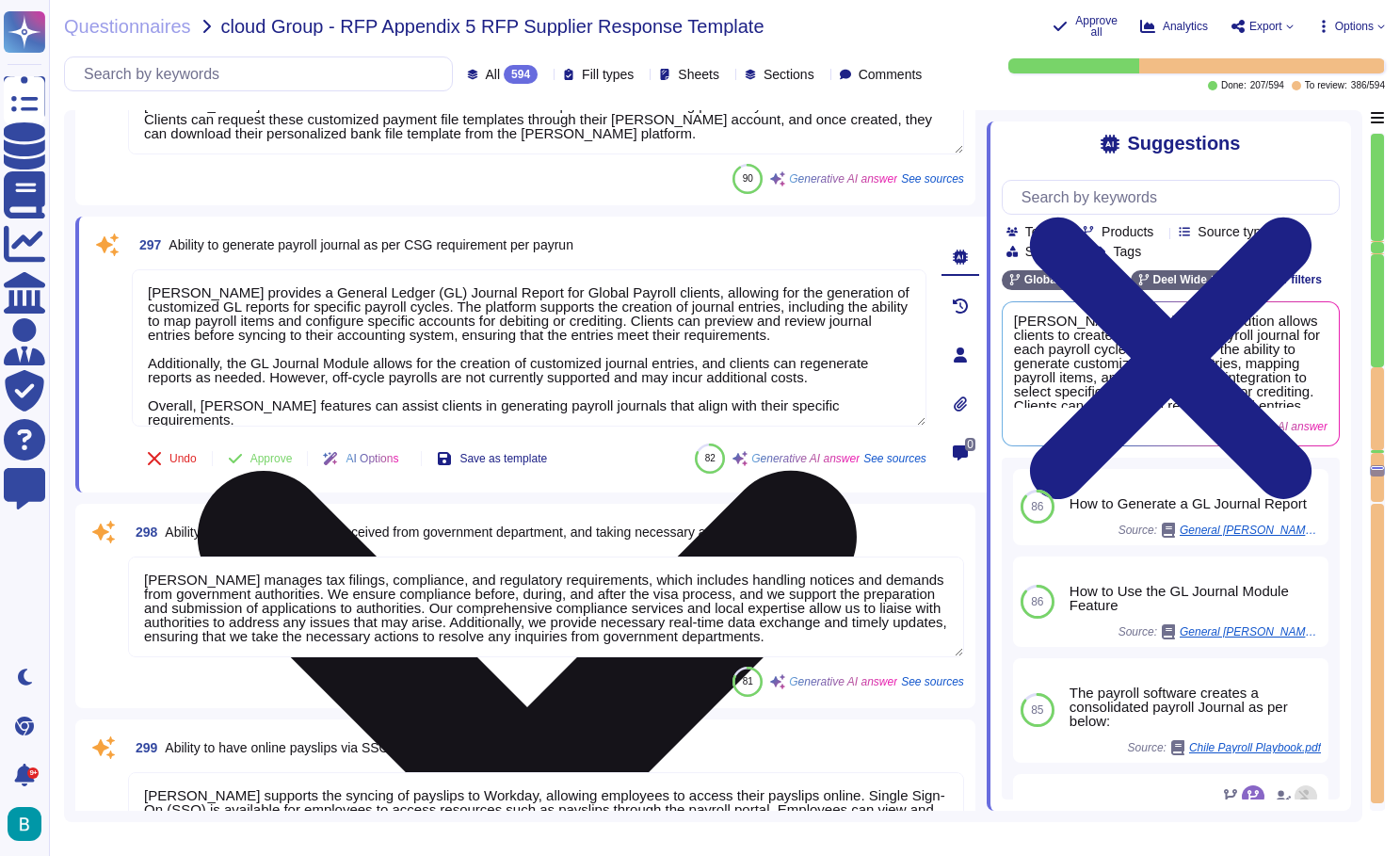
click at [888, 410] on textarea "[PERSON_NAME] provides a General Ledger (GL) Journal Report for Global Payroll …" at bounding box center [529, 348] width 795 height 157
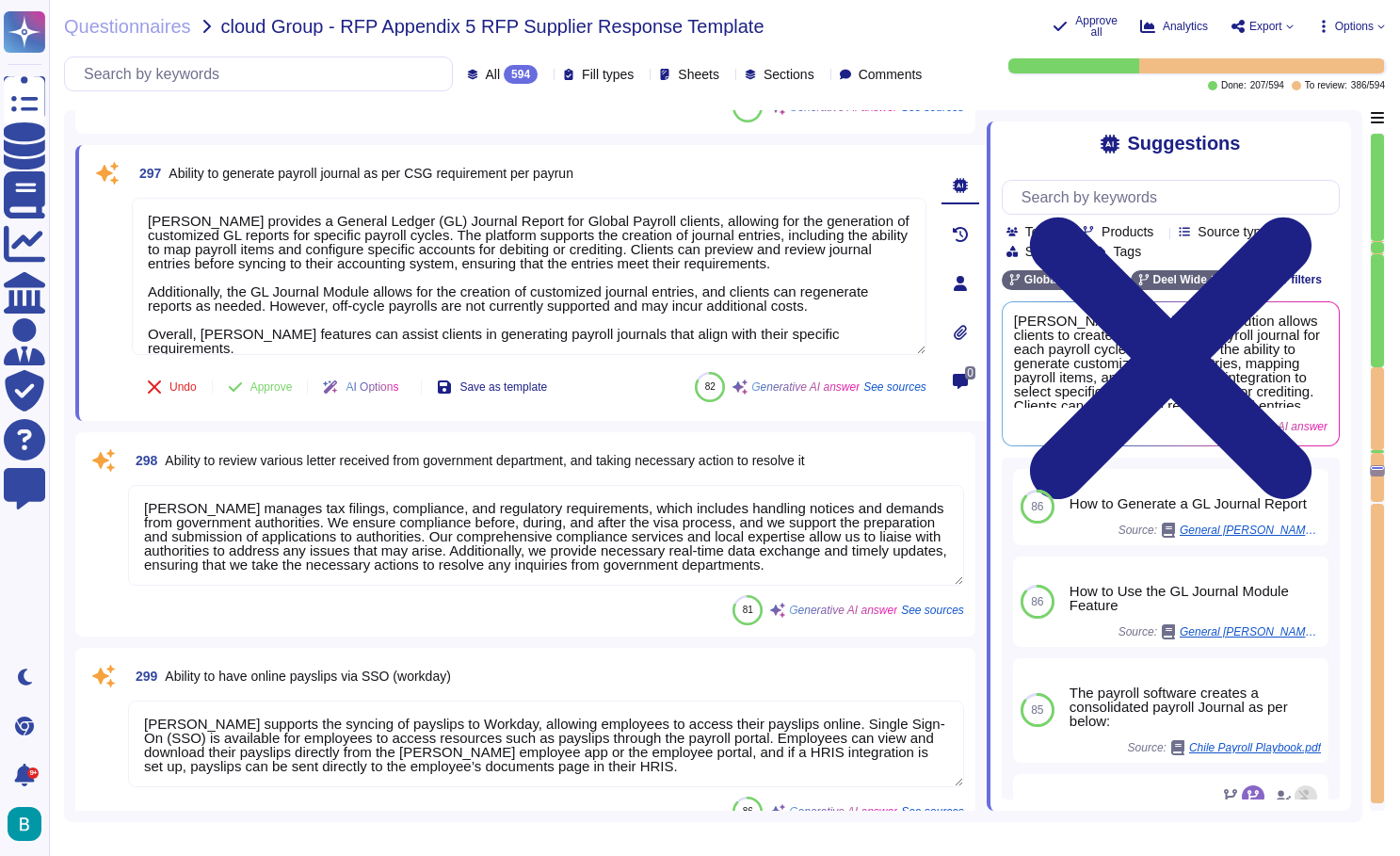
scroll to position [65168, 0]
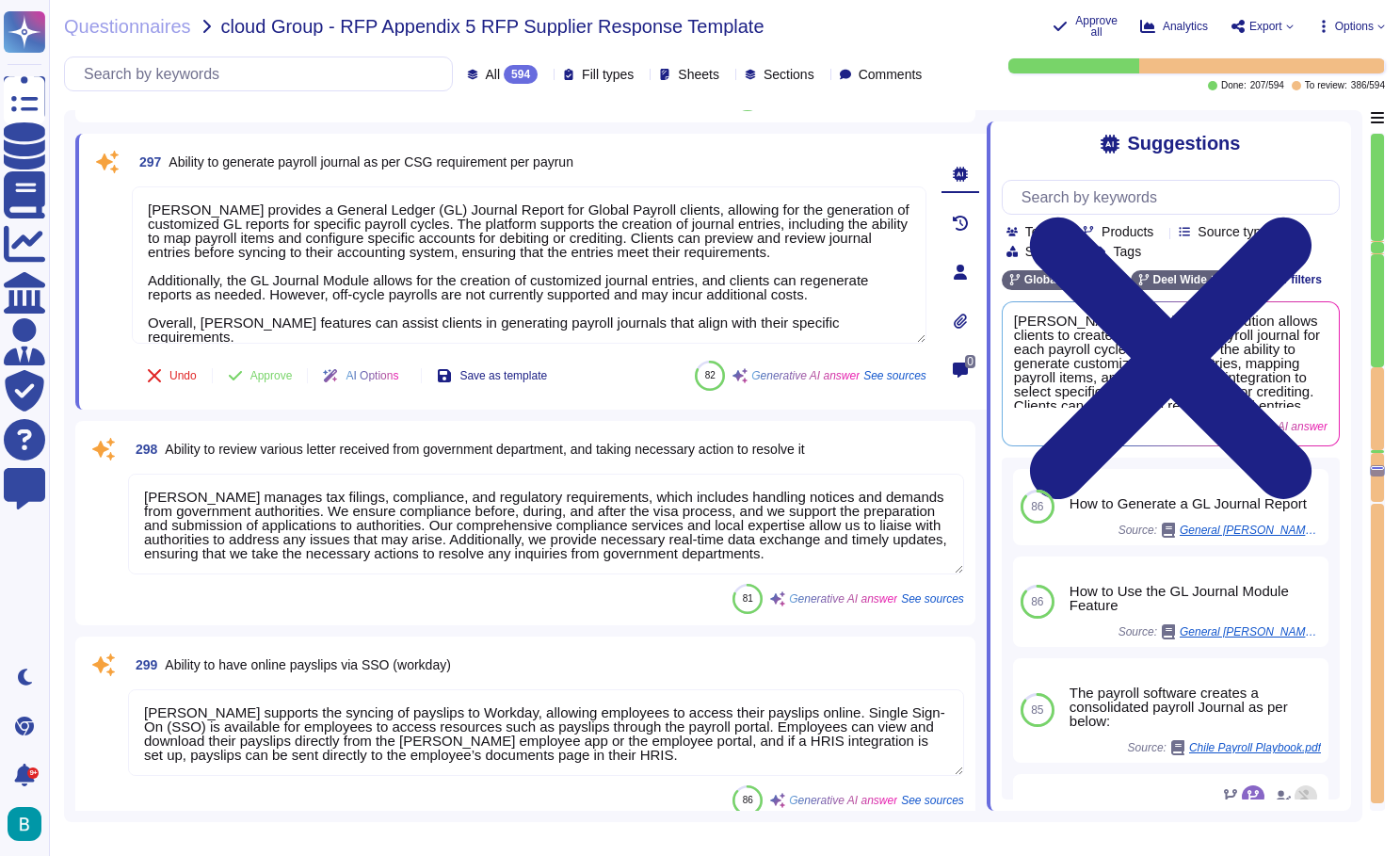
click at [582, 542] on textarea "[PERSON_NAME] manages tax filings, compliance, and regulatory requirements, whi…" at bounding box center [546, 524] width 836 height 101
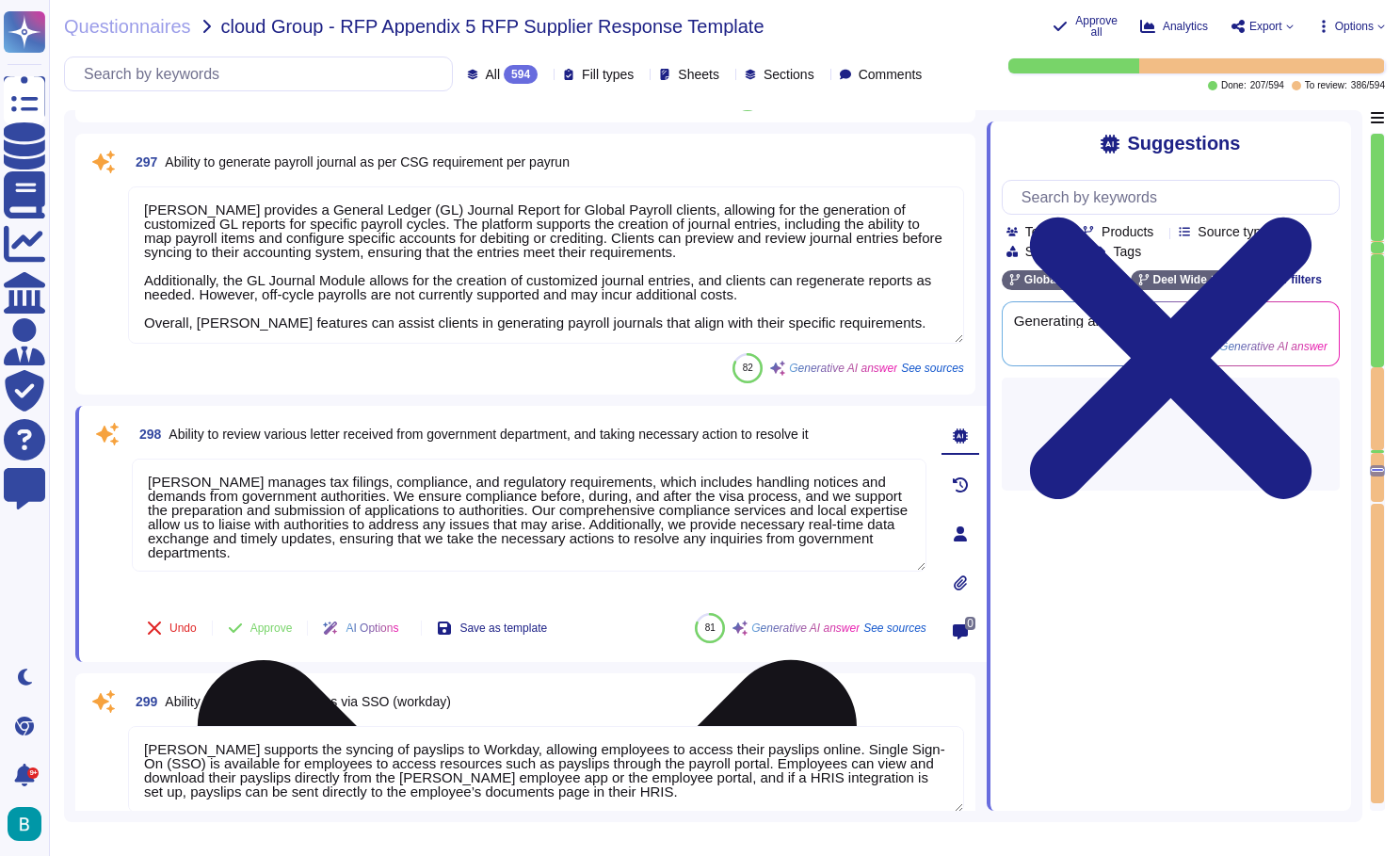
click at [545, 525] on textarea "[PERSON_NAME] manages tax filings, compliance, and regulatory requirements, whi…" at bounding box center [529, 515] width 795 height 113
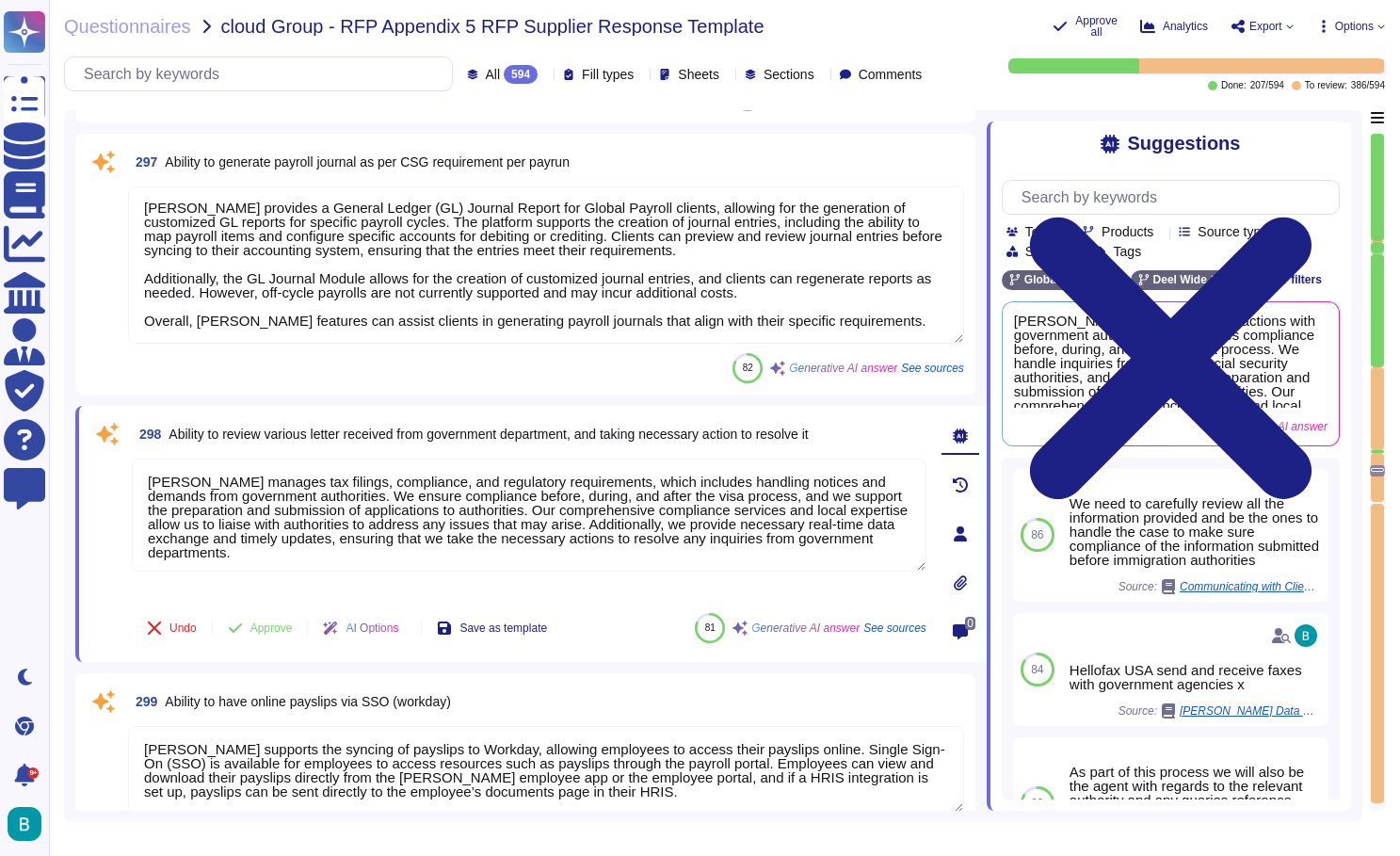
scroll to position [2, 0]
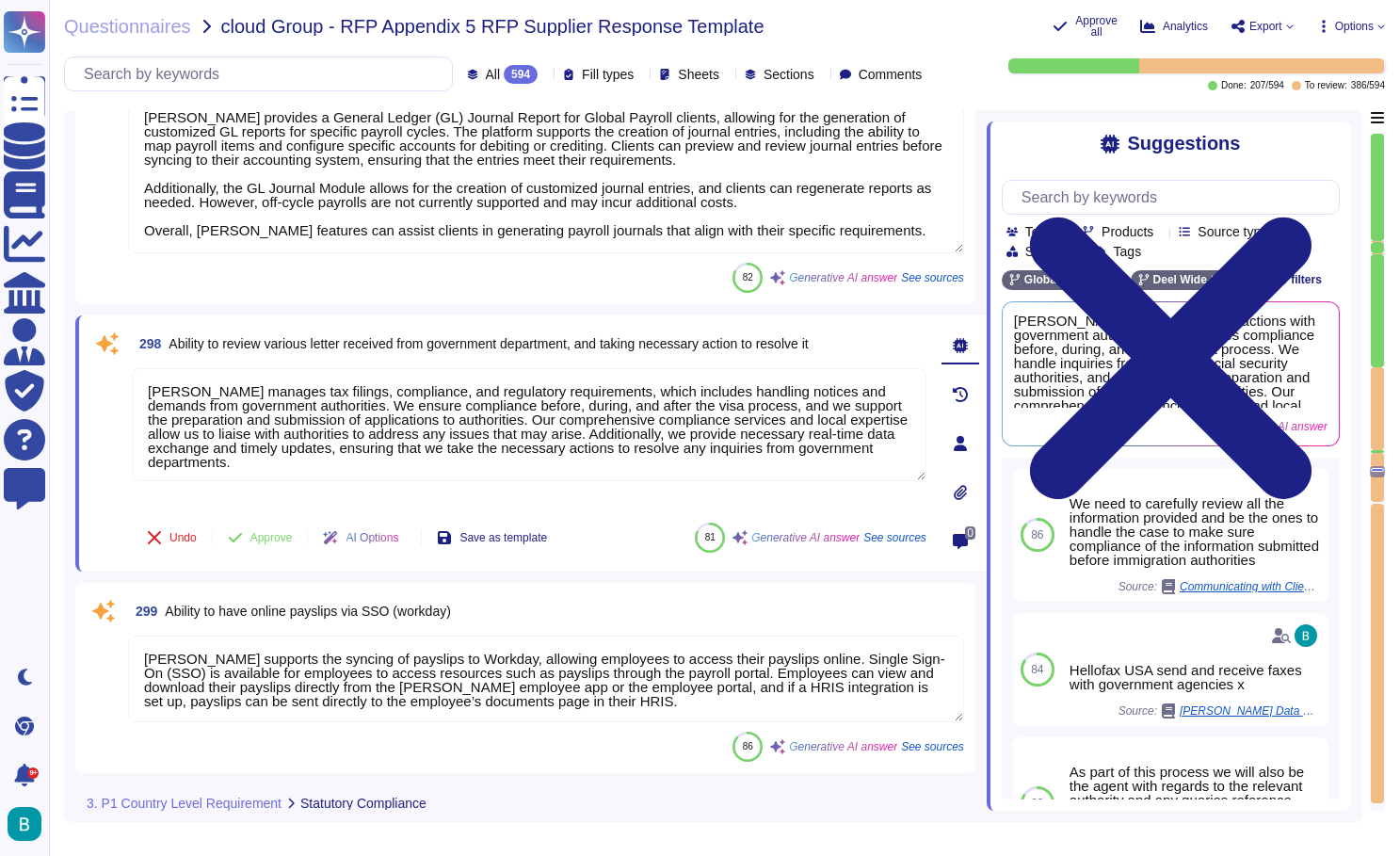
type textarea "[PERSON_NAME] has the capability to act as the point of contact with various go…"
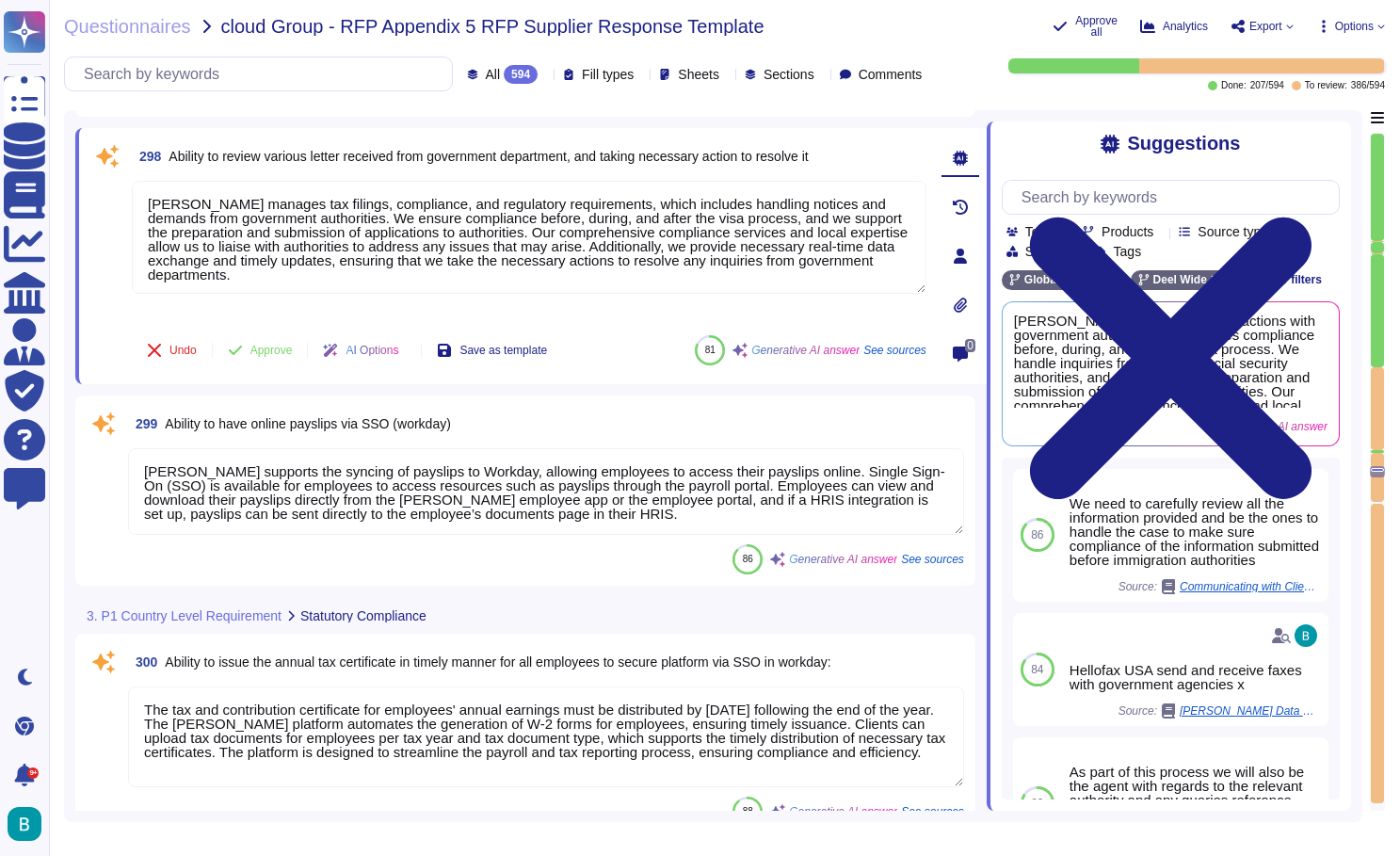
type textarea "[PERSON_NAME] provides legislation updates and guidance on legislation interpre…"
click at [561, 483] on textarea "[PERSON_NAME] supports the syncing of payslips to Workday, allowing employees t…" at bounding box center [546, 491] width 836 height 87
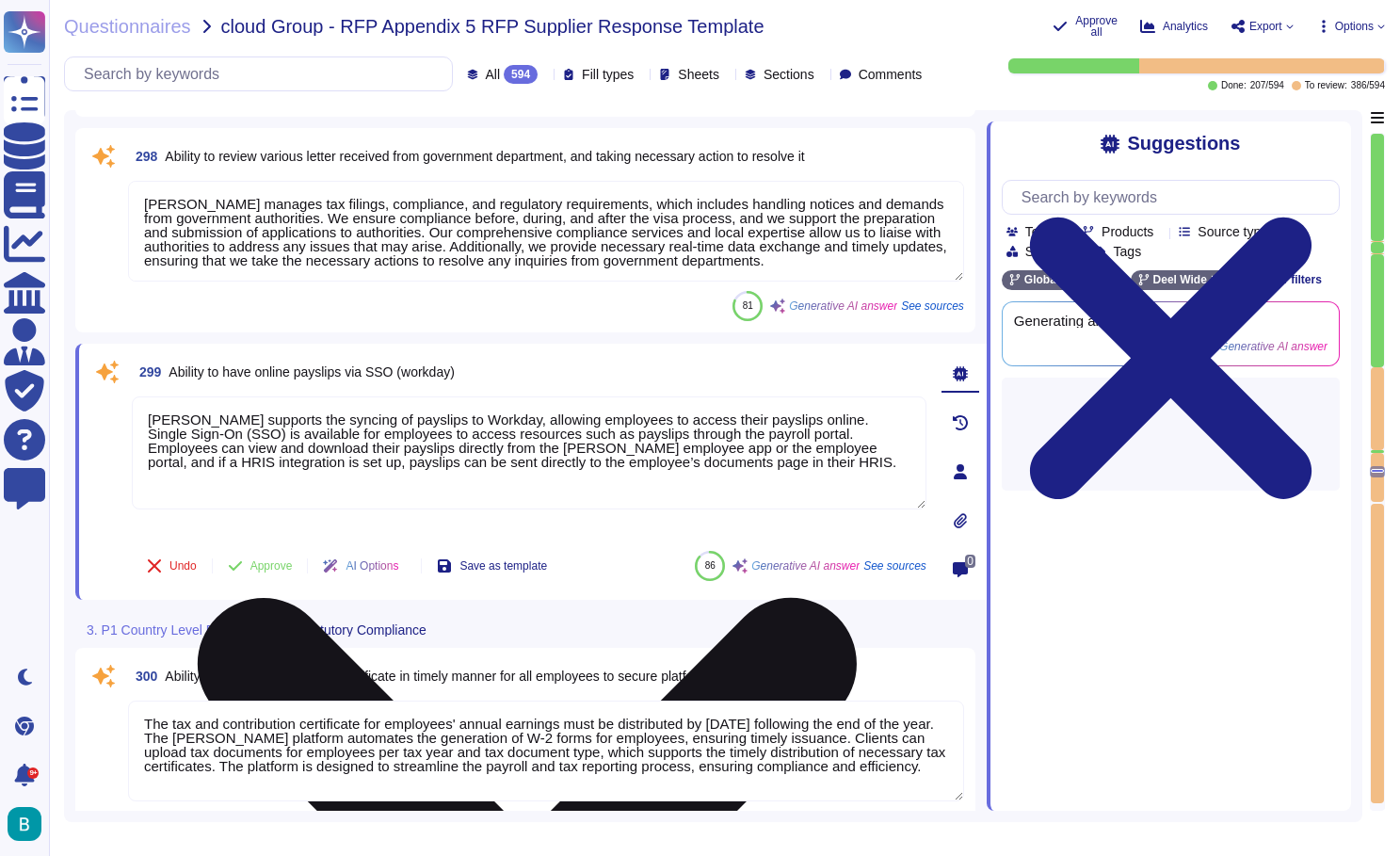
click at [561, 483] on textarea "[PERSON_NAME] supports the syncing of payslips to Workday, allowing employees t…" at bounding box center [529, 453] width 795 height 113
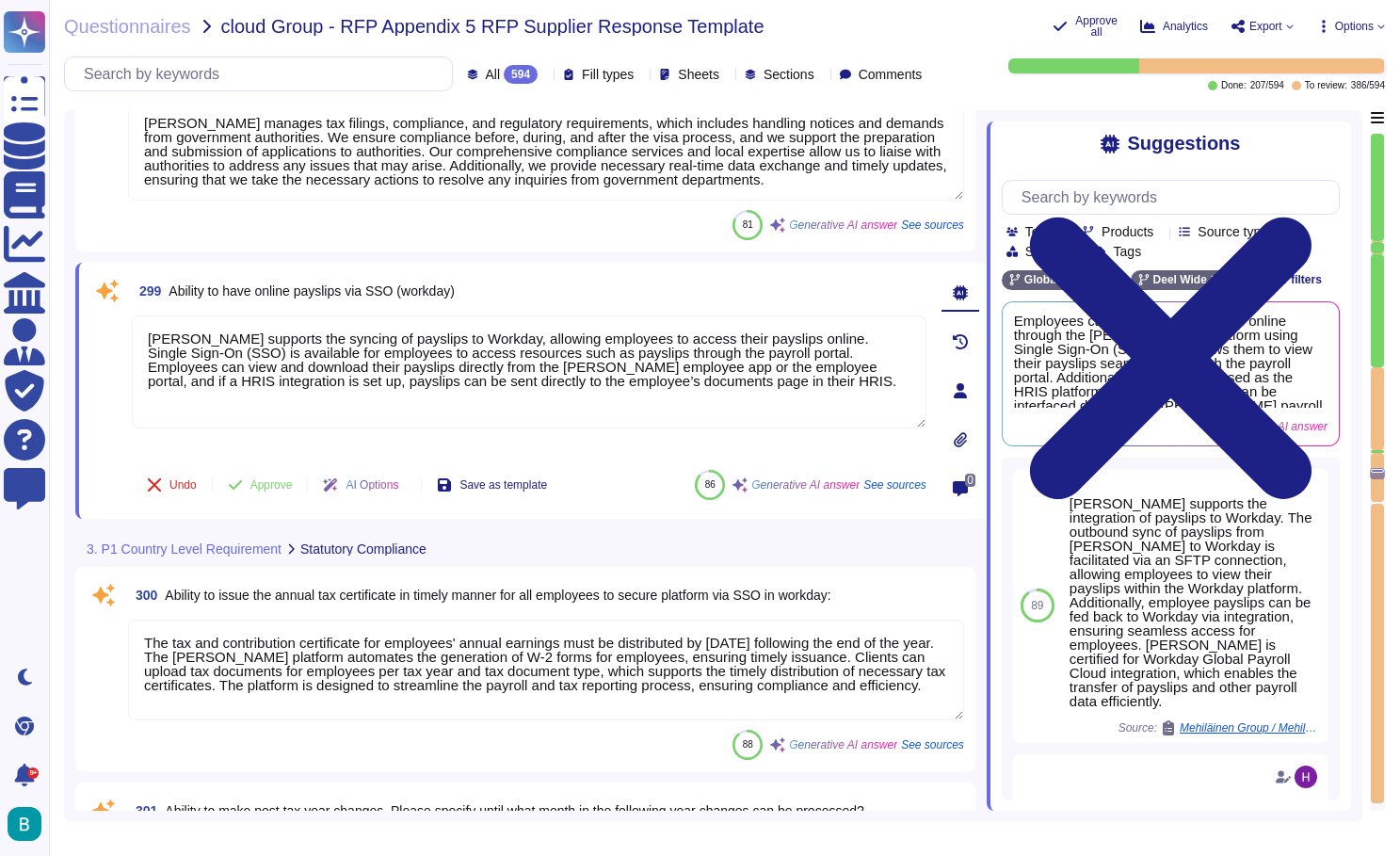
type textarea "[PERSON_NAME] provides legislation updates and guidance on legislation interpre…"
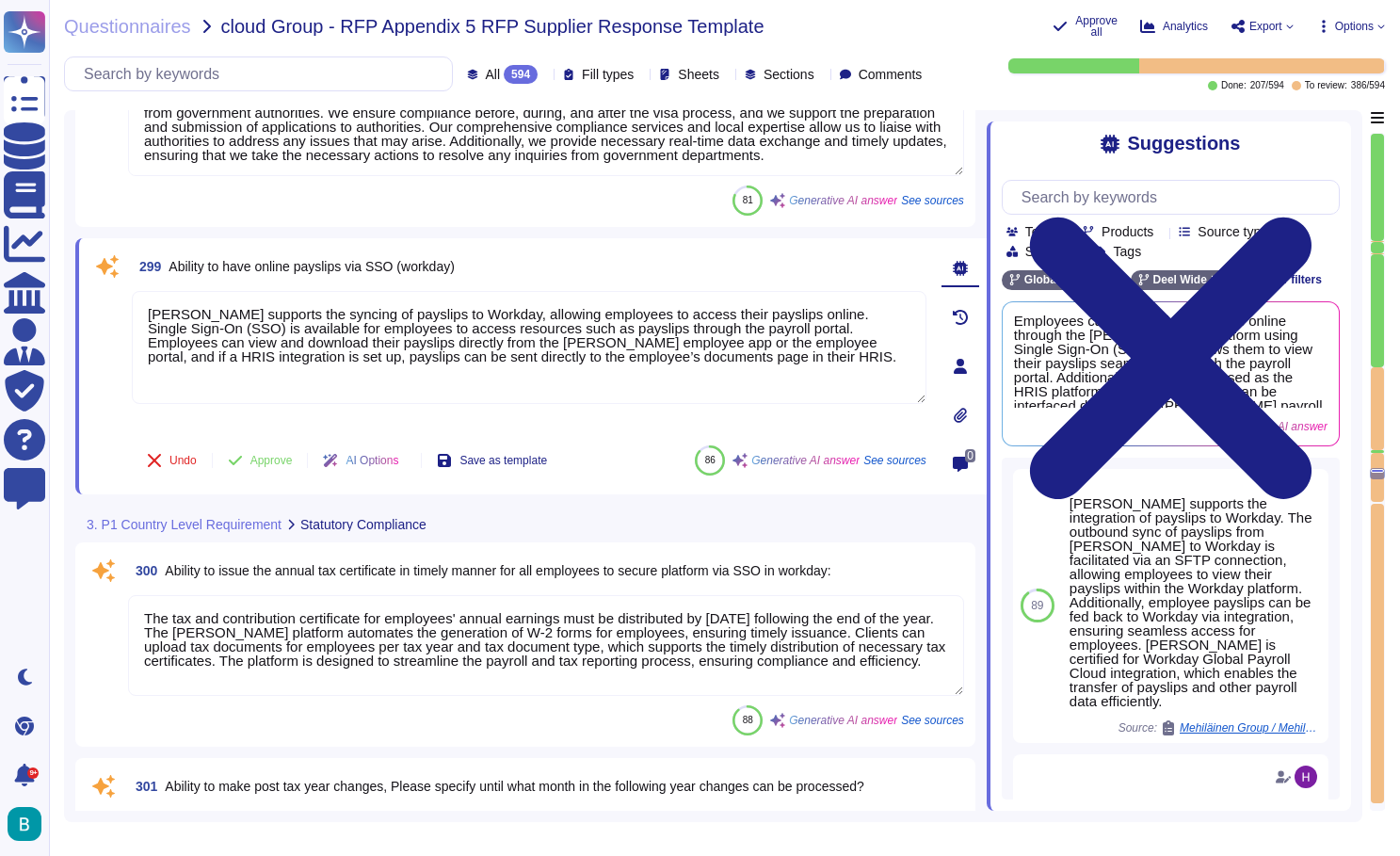
scroll to position [65537, 0]
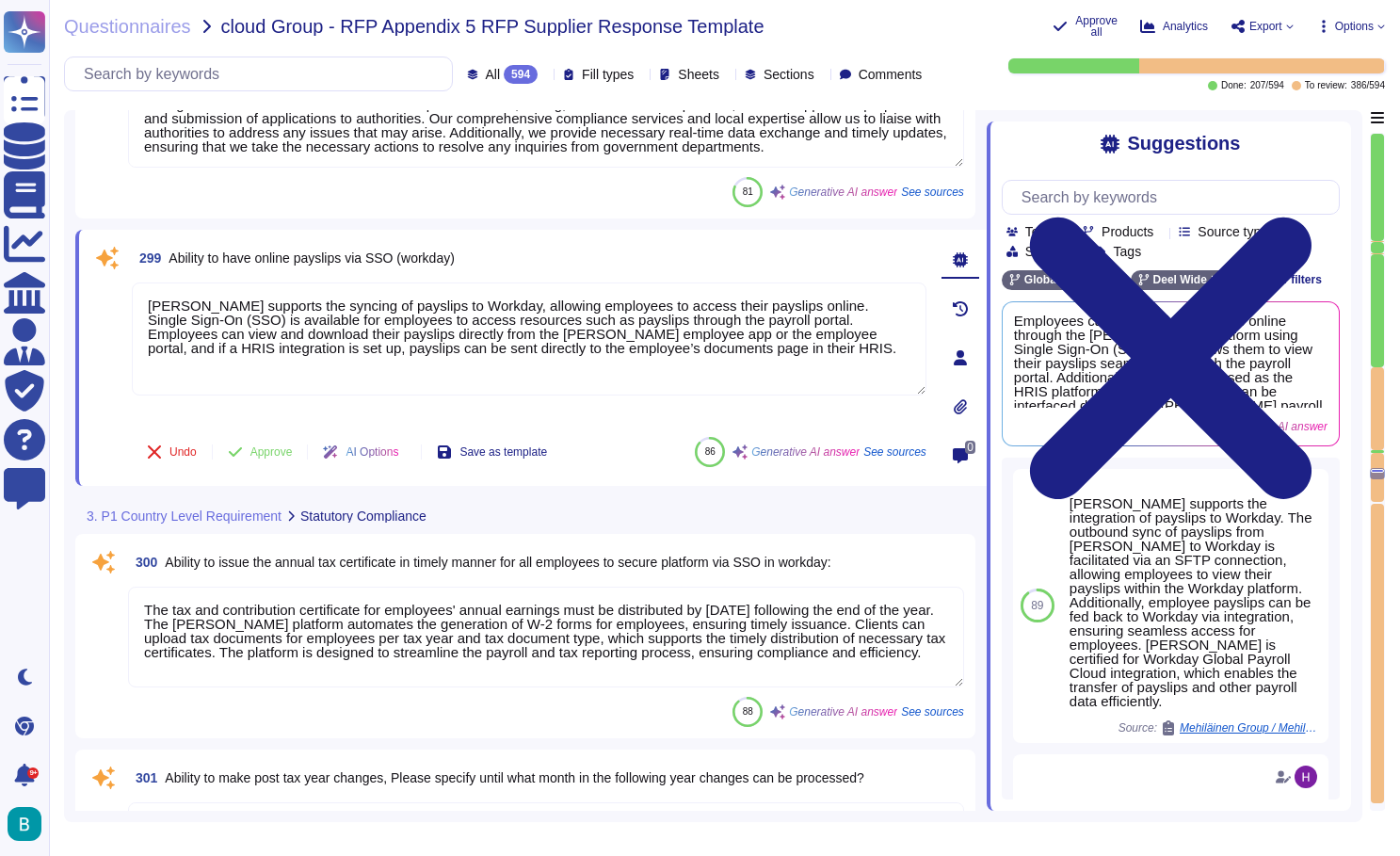
click at [502, 648] on textarea "The tax and contribution certificate for employees' annual earnings must be dis…" at bounding box center [546, 637] width 836 height 101
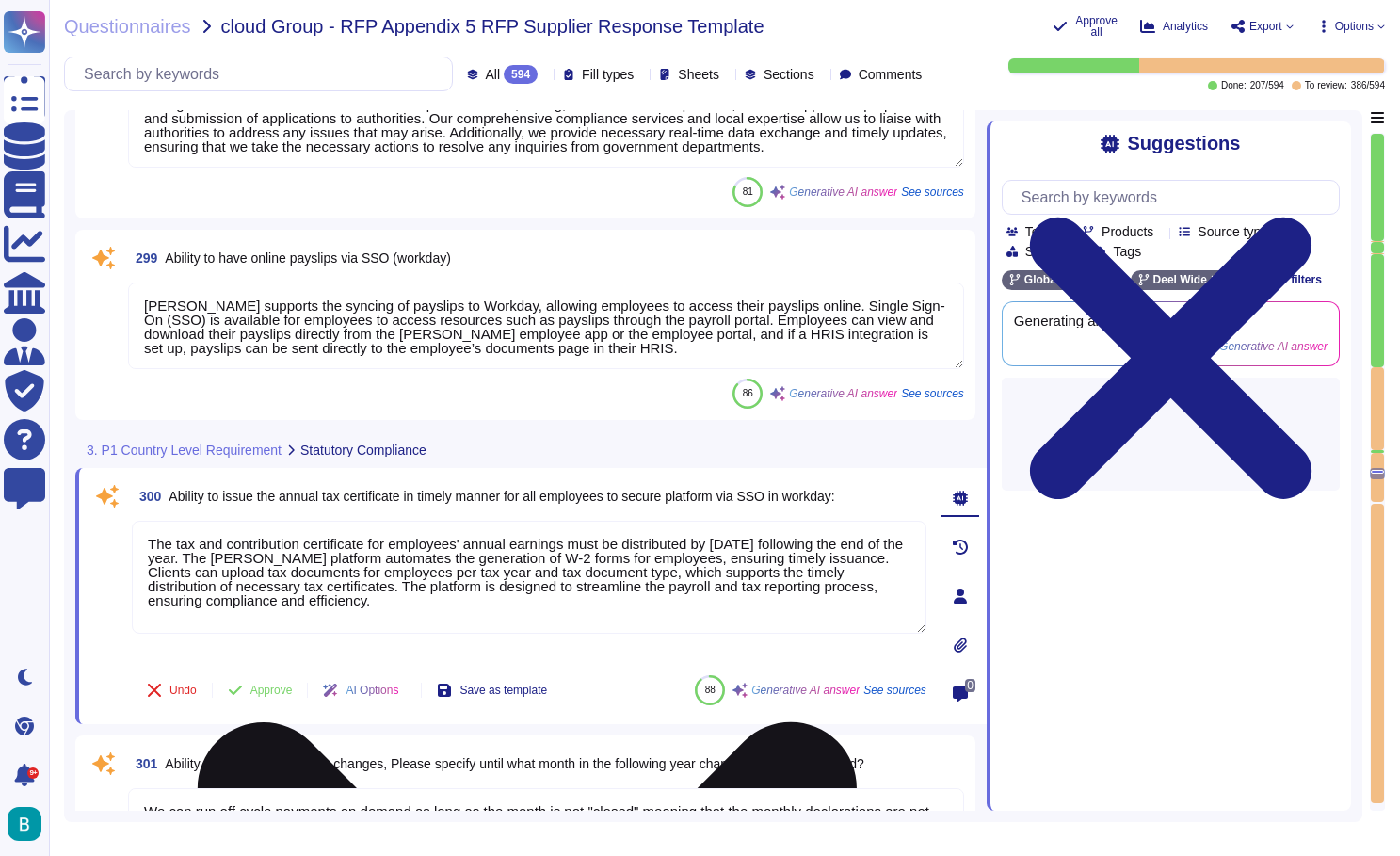
click at [502, 648] on div "The tax and contribution certificate for employees' annual earnings must be dis…" at bounding box center [529, 591] width 795 height 140
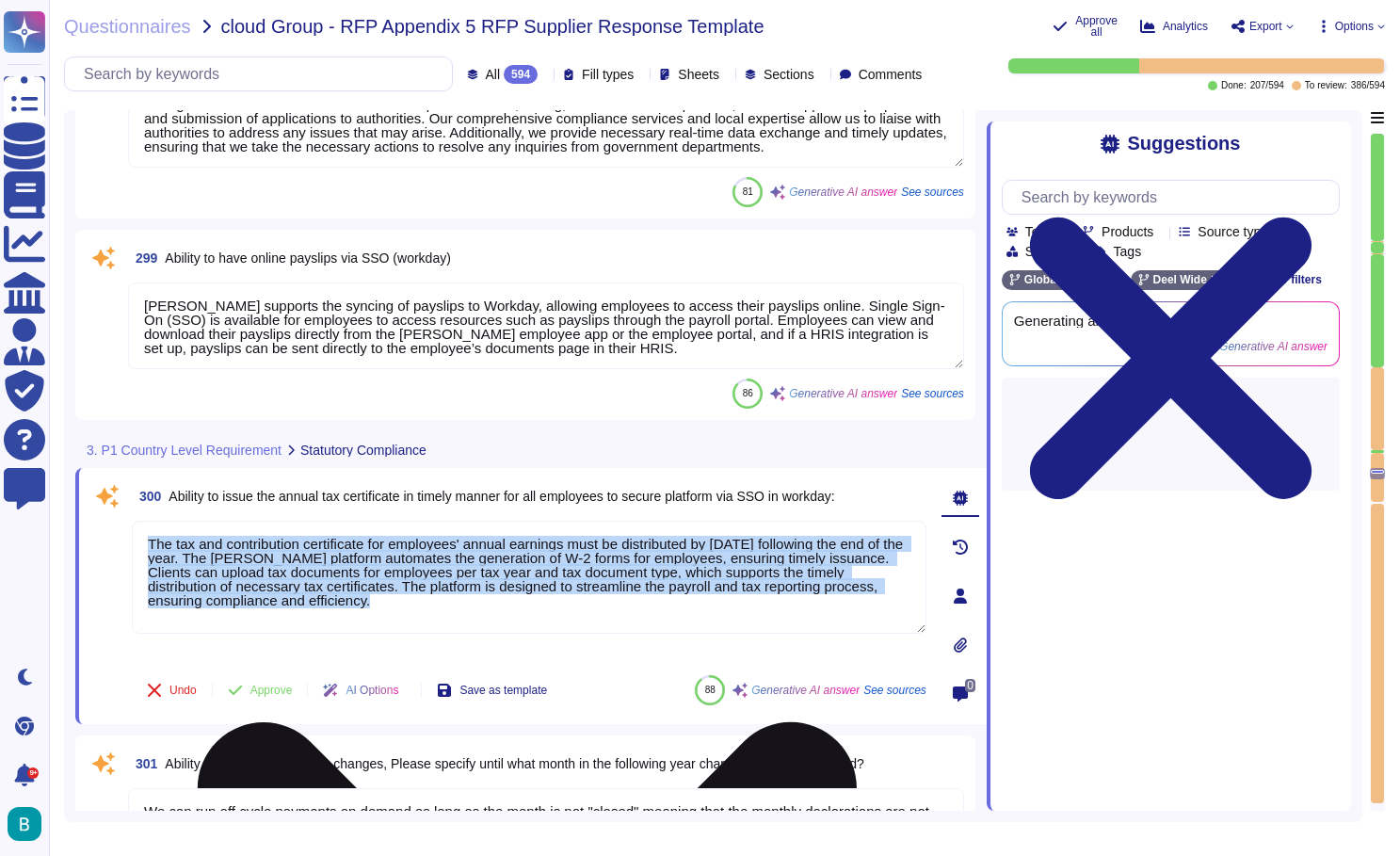
click at [502, 648] on div "The tax and contribution certificate for employees' annual earnings must be dis…" at bounding box center [529, 591] width 795 height 140
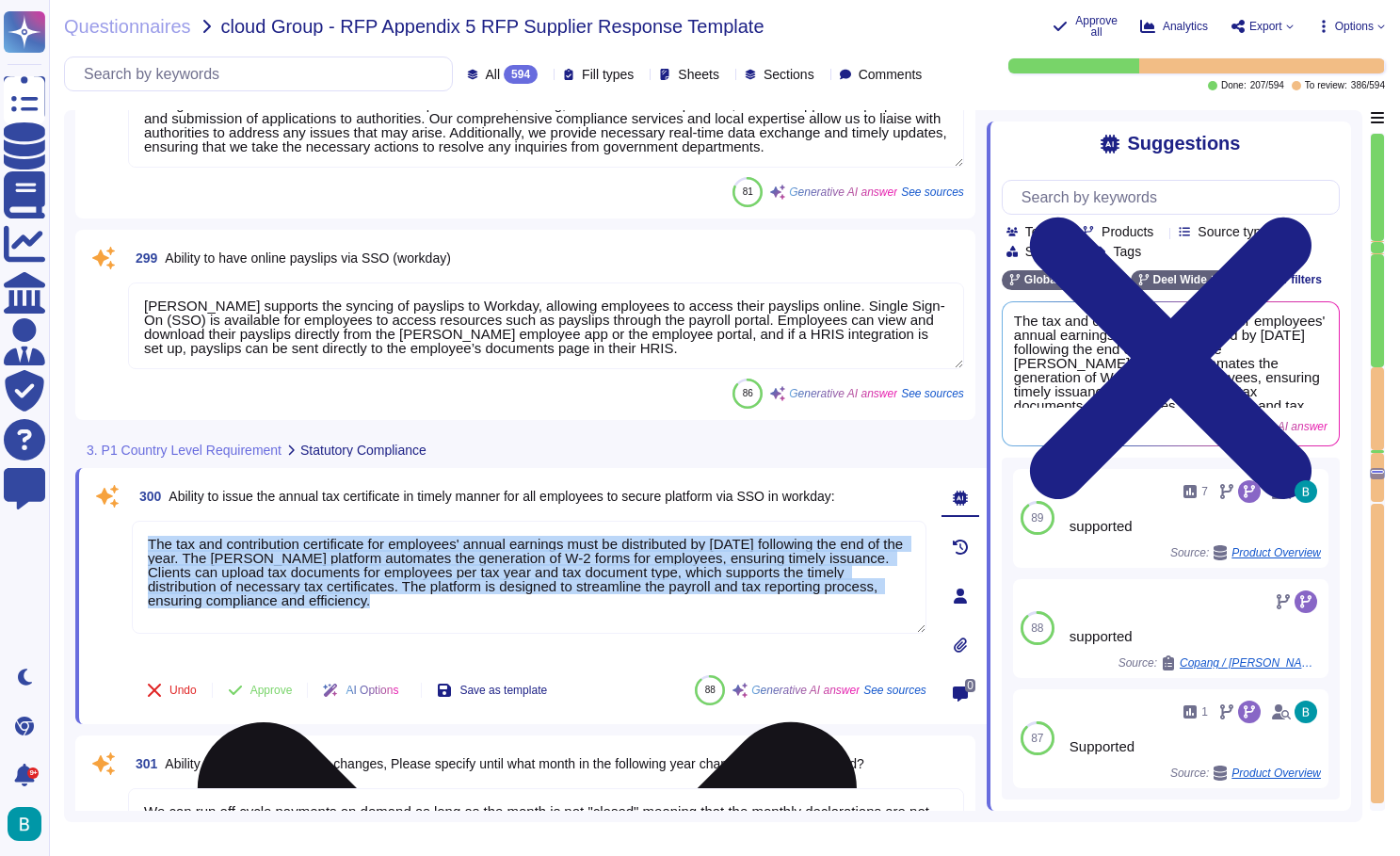
click at [611, 552] on textarea "The tax and contribution certificate for employees' annual earnings must be dis…" at bounding box center [529, 577] width 795 height 113
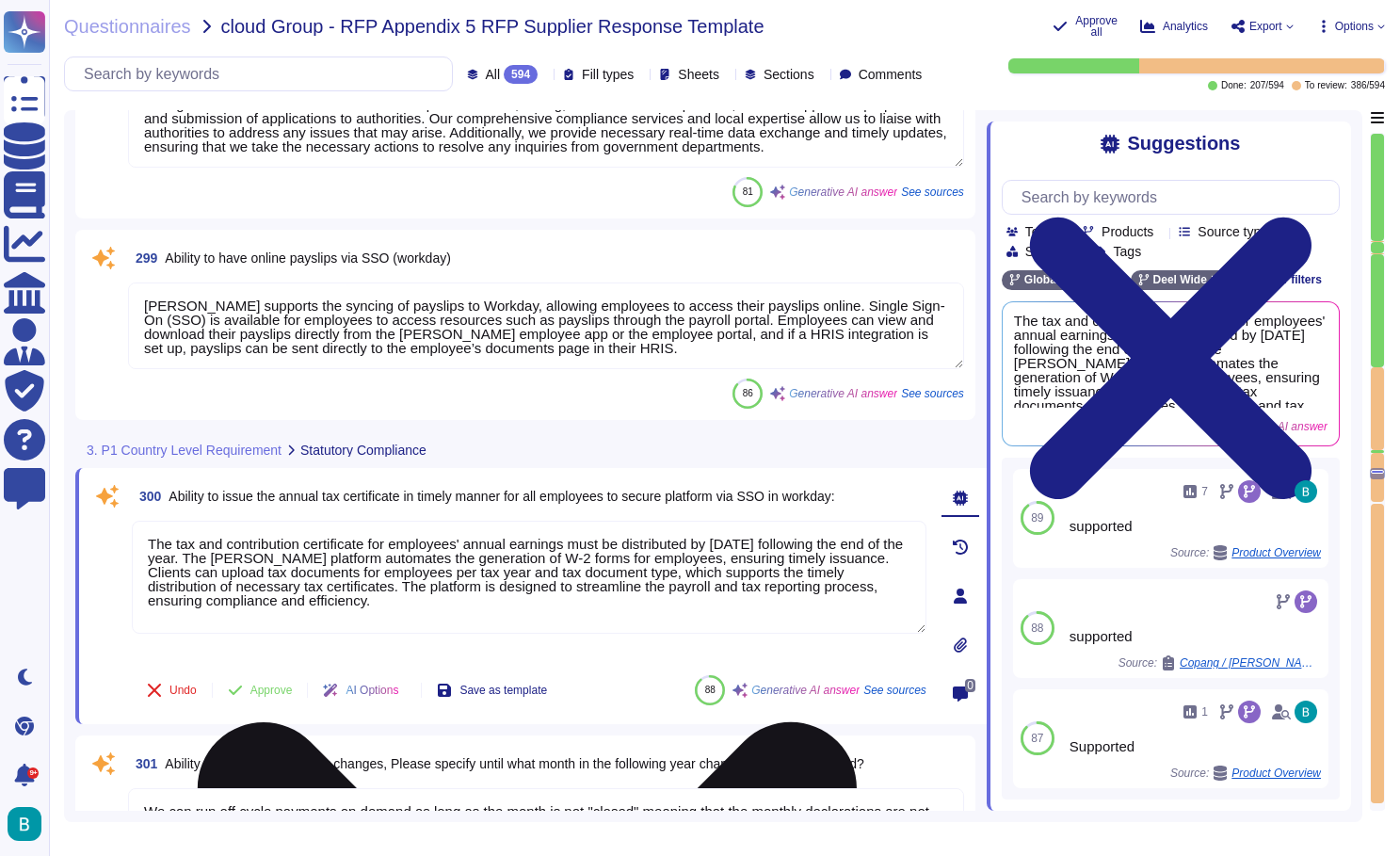
click at [611, 552] on textarea "The tax and contribution certificate for employees' annual earnings must be dis…" at bounding box center [529, 577] width 795 height 113
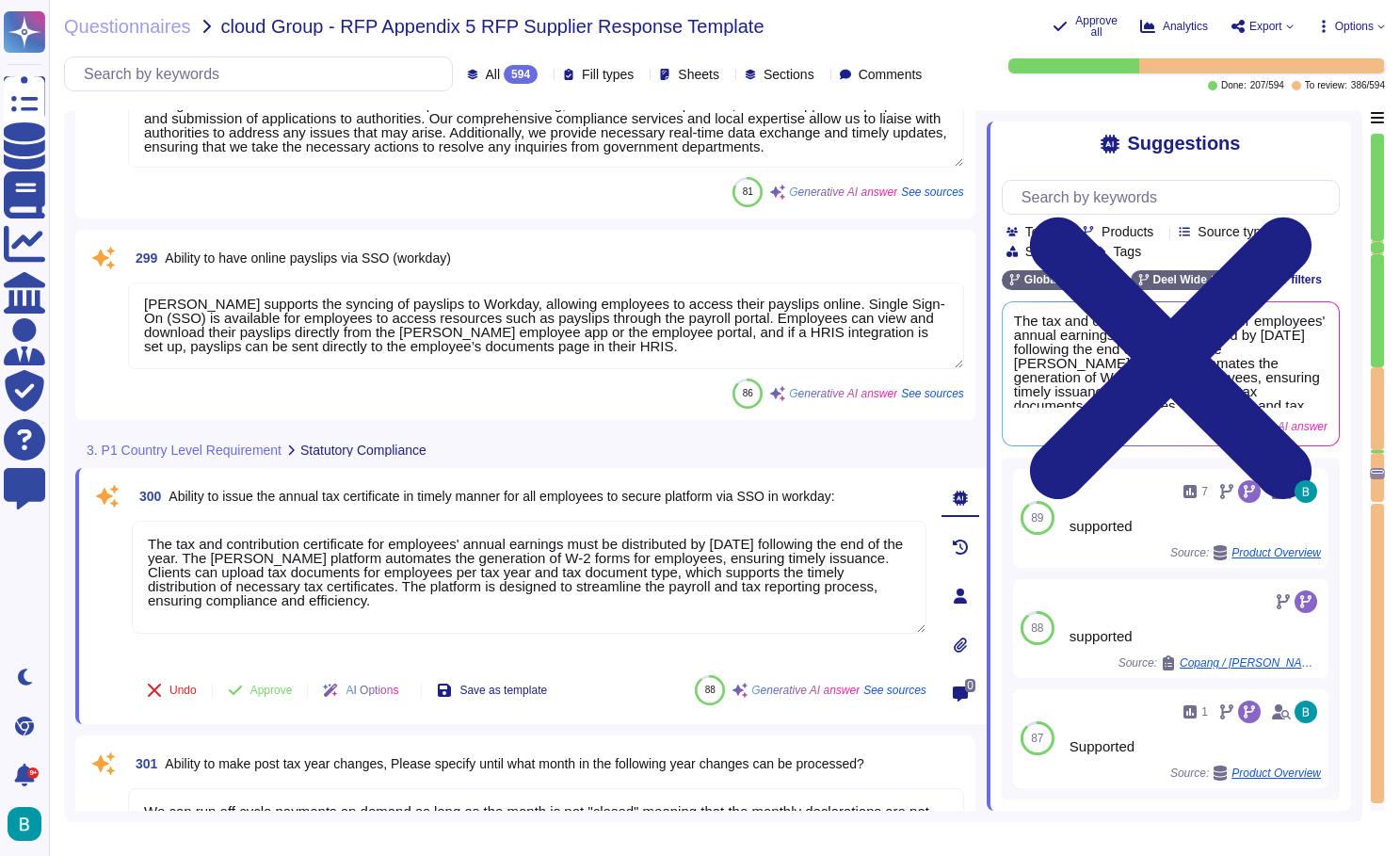
scroll to position [2, 0]
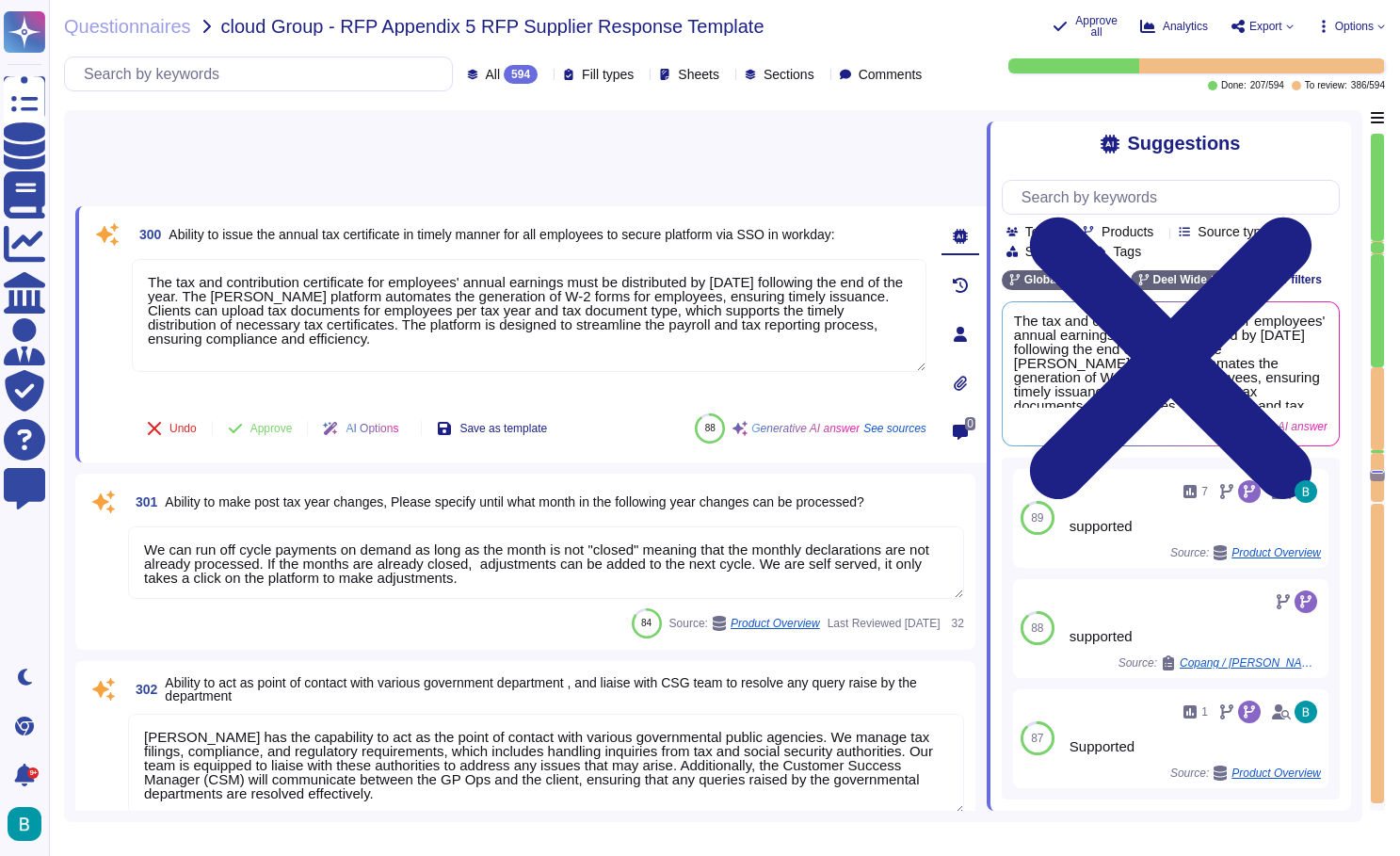
type textarea "Supported."
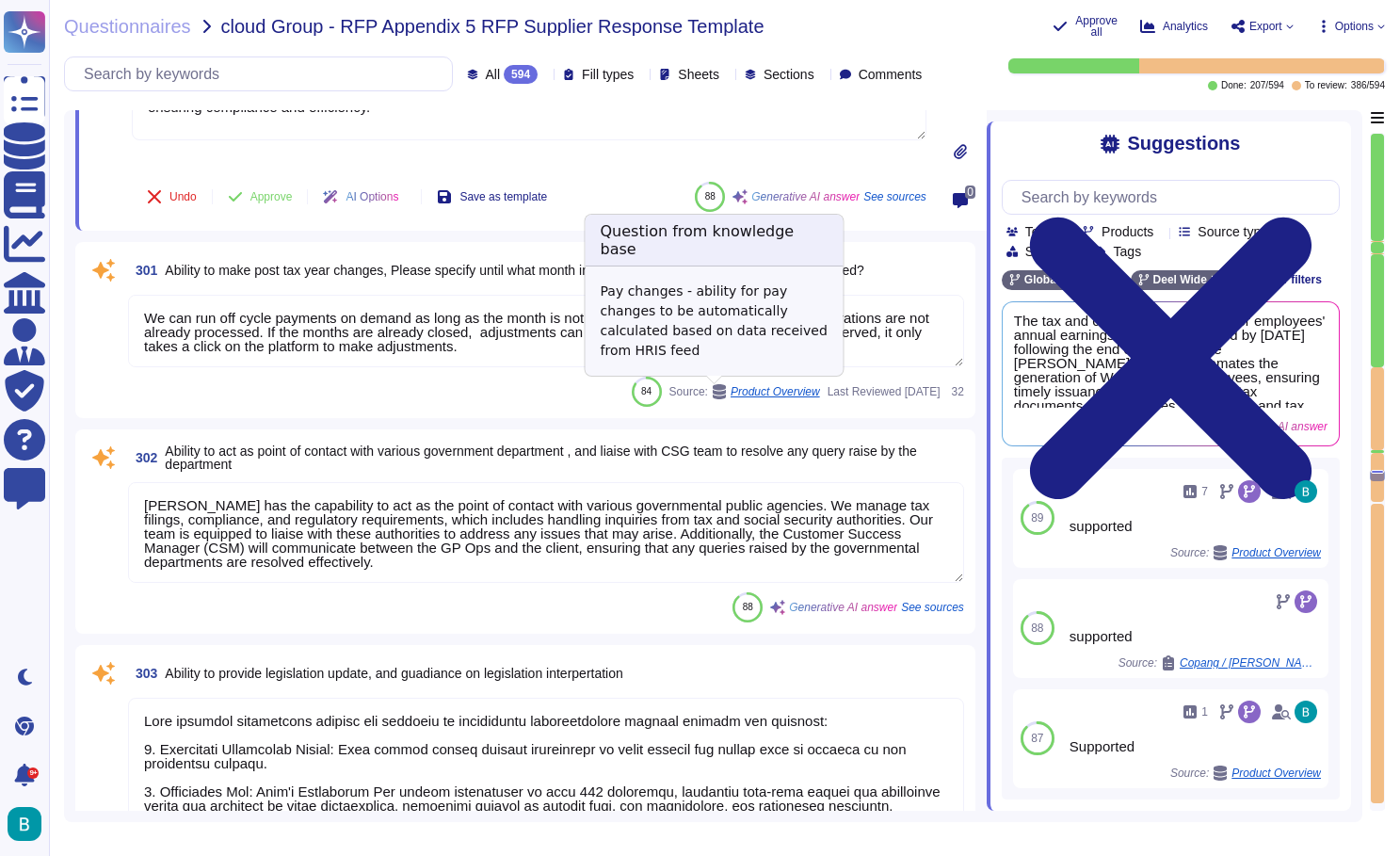
scroll to position [66060, 0]
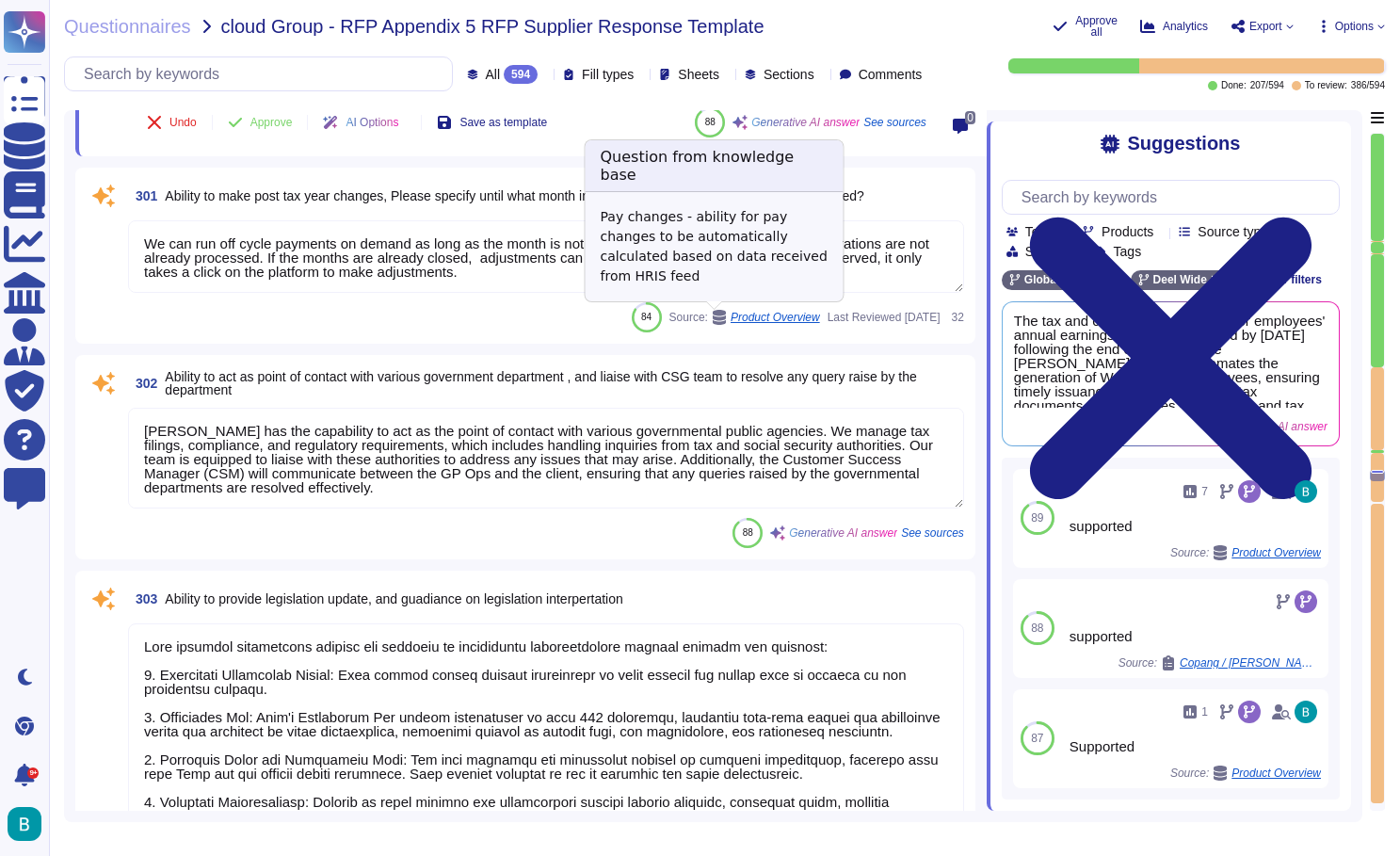
type textarea "The [PERSON_NAME] platform allows for the generation of employment certificates…"
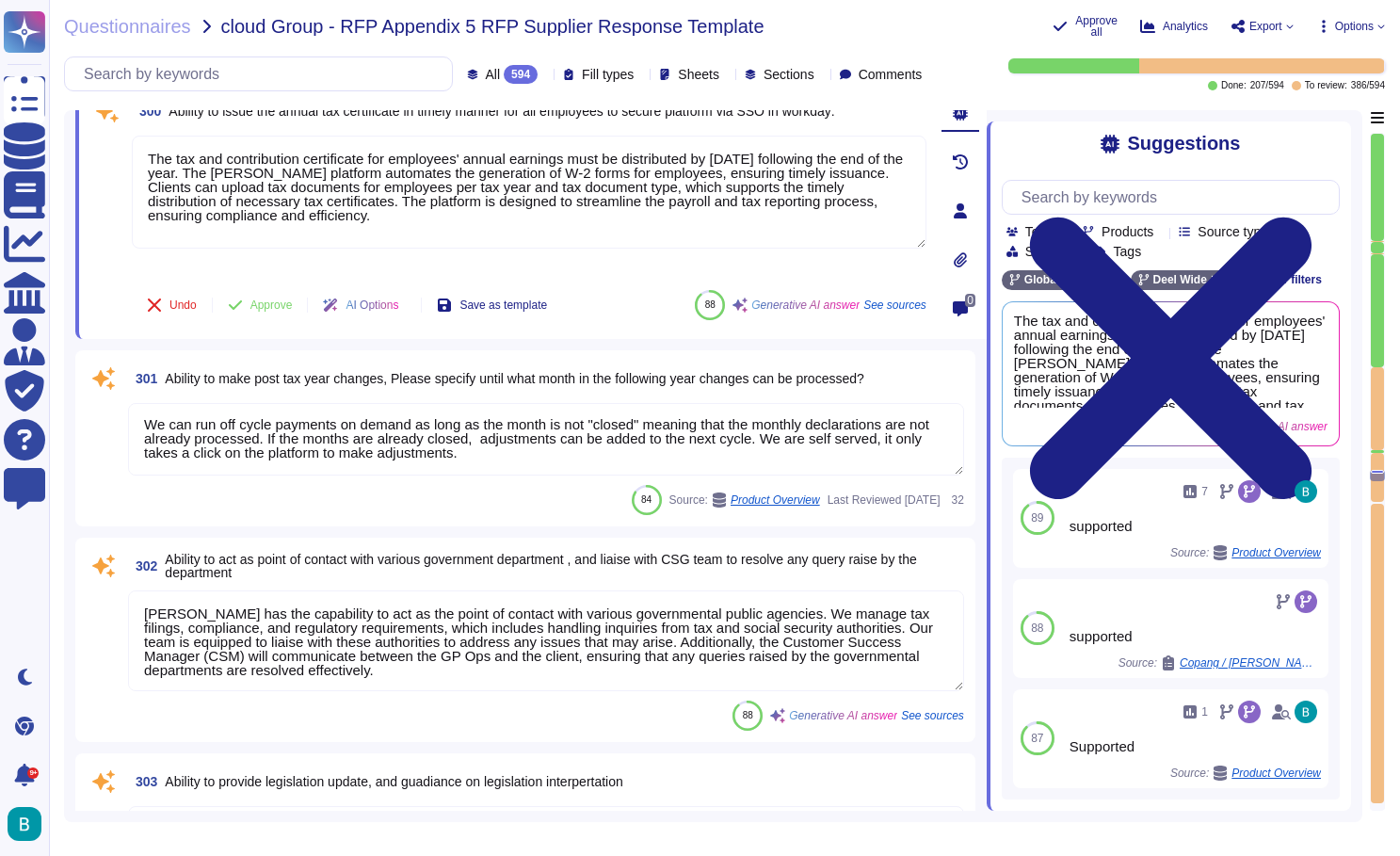
scroll to position [65723, 0]
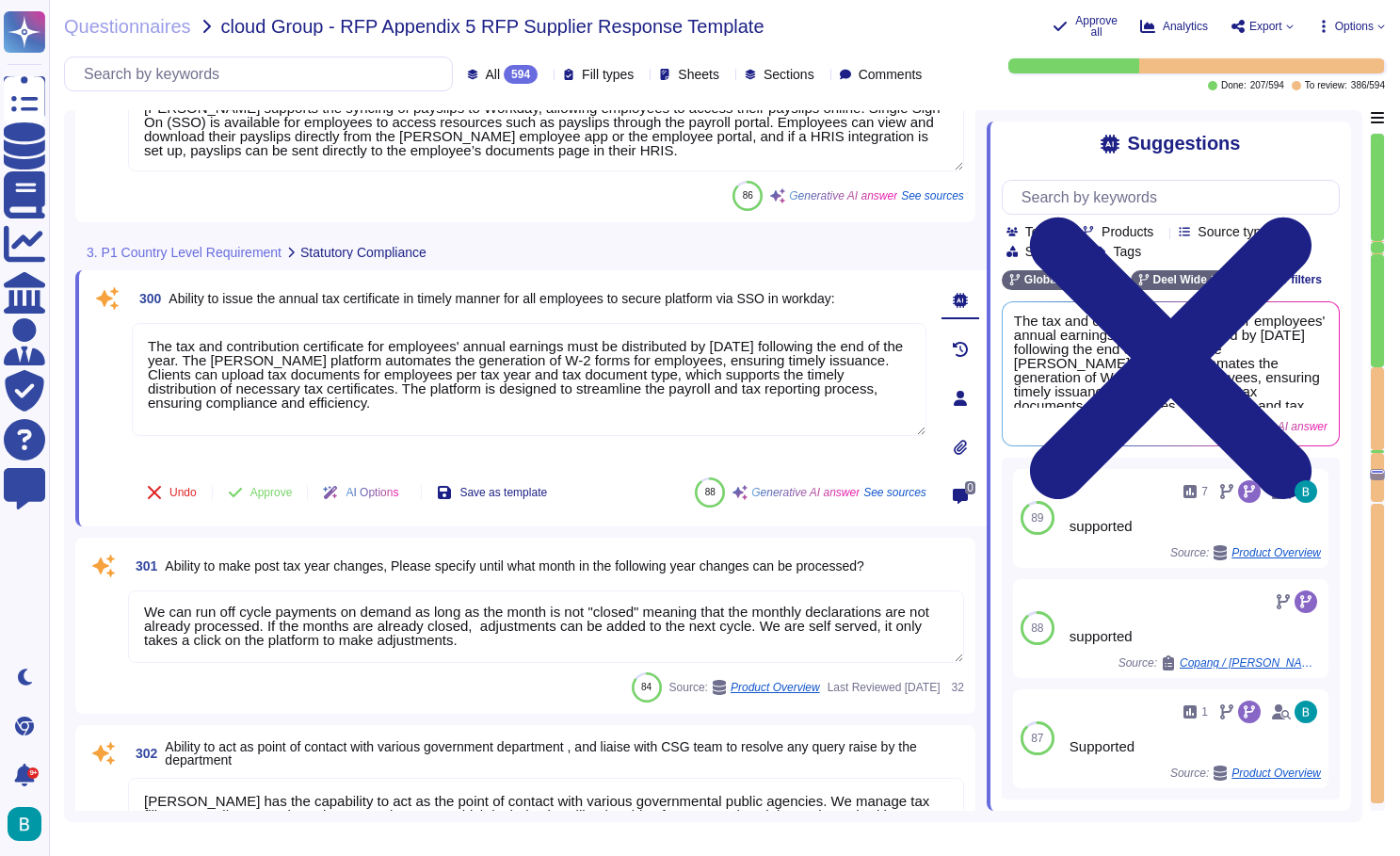
type textarea "[PERSON_NAME] provides a General Ledger (GL) Journal Report for Global Payroll …"
type textarea "[PERSON_NAME] manages tax filings, compliance, and regulatory requirements, whi…"
type textarea "[PERSON_NAME] supports the syncing of payslips to Workday, allowing employees t…"
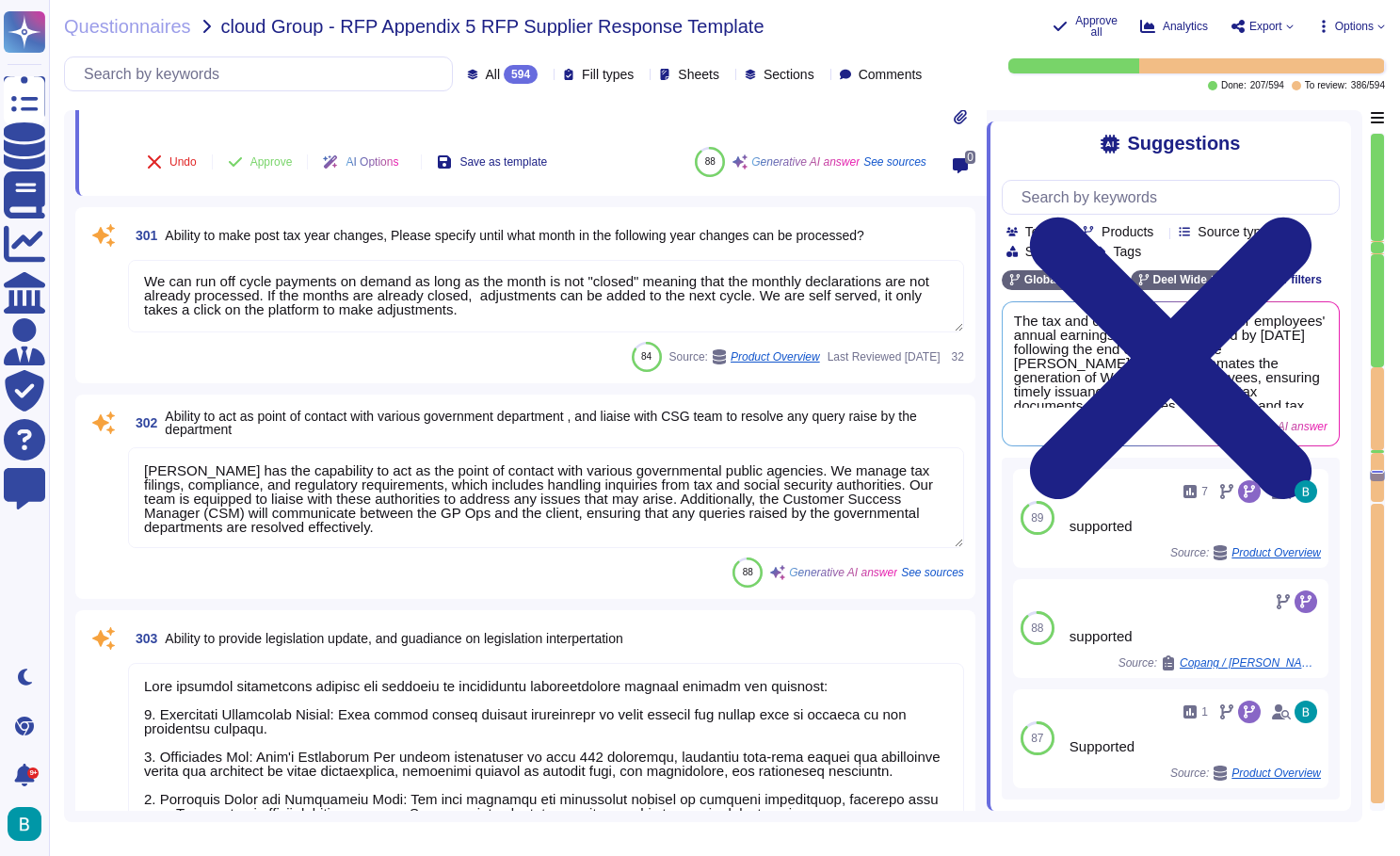
scroll to position [66055, 0]
type textarea "Supported."
type textarea "The [PERSON_NAME] platform allows for the generation of employment certificates…"
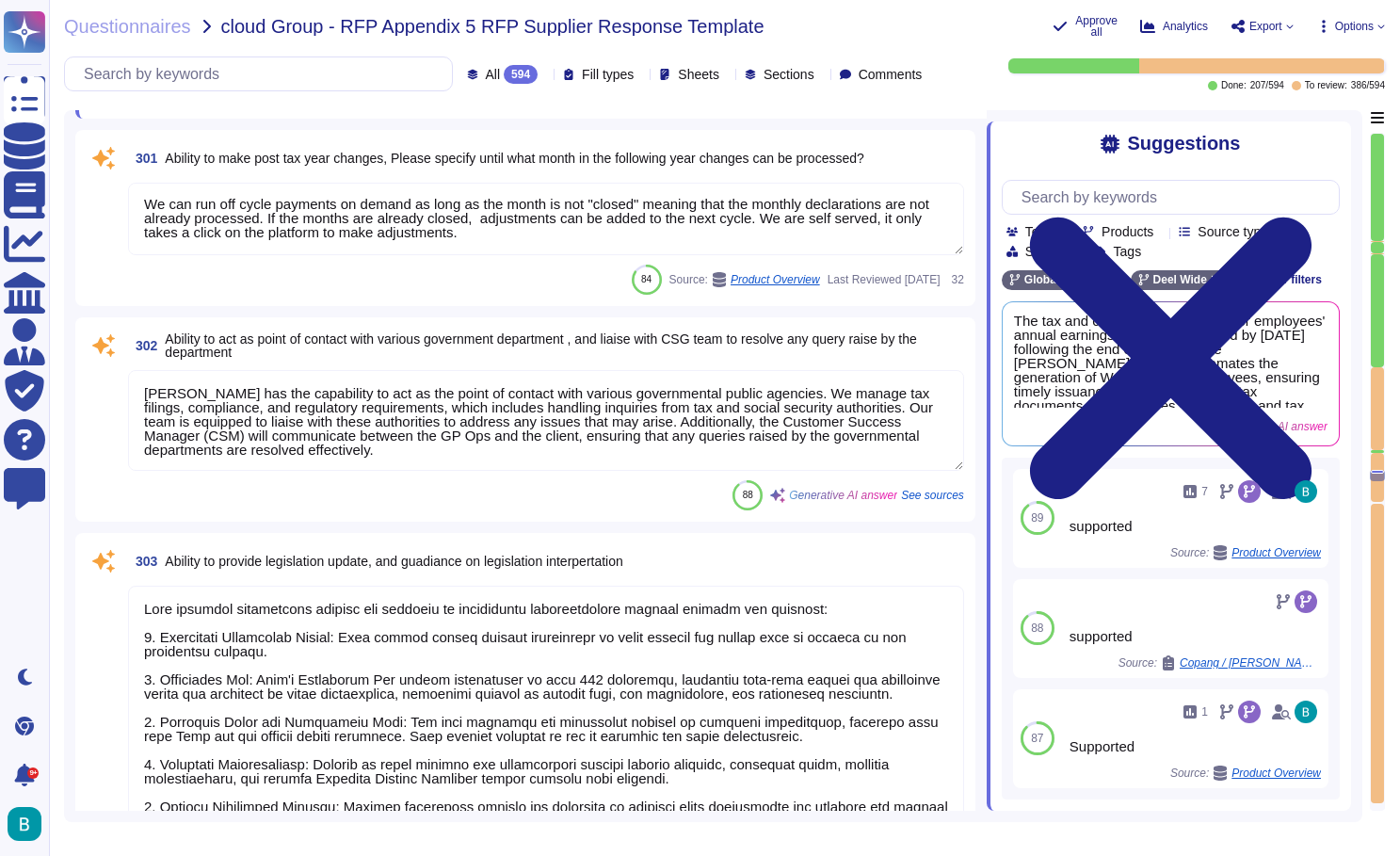
scroll to position [66099, 0]
click at [556, 415] on textarea "[PERSON_NAME] has the capability to act as the point of contact with various go…" at bounding box center [546, 419] width 836 height 101
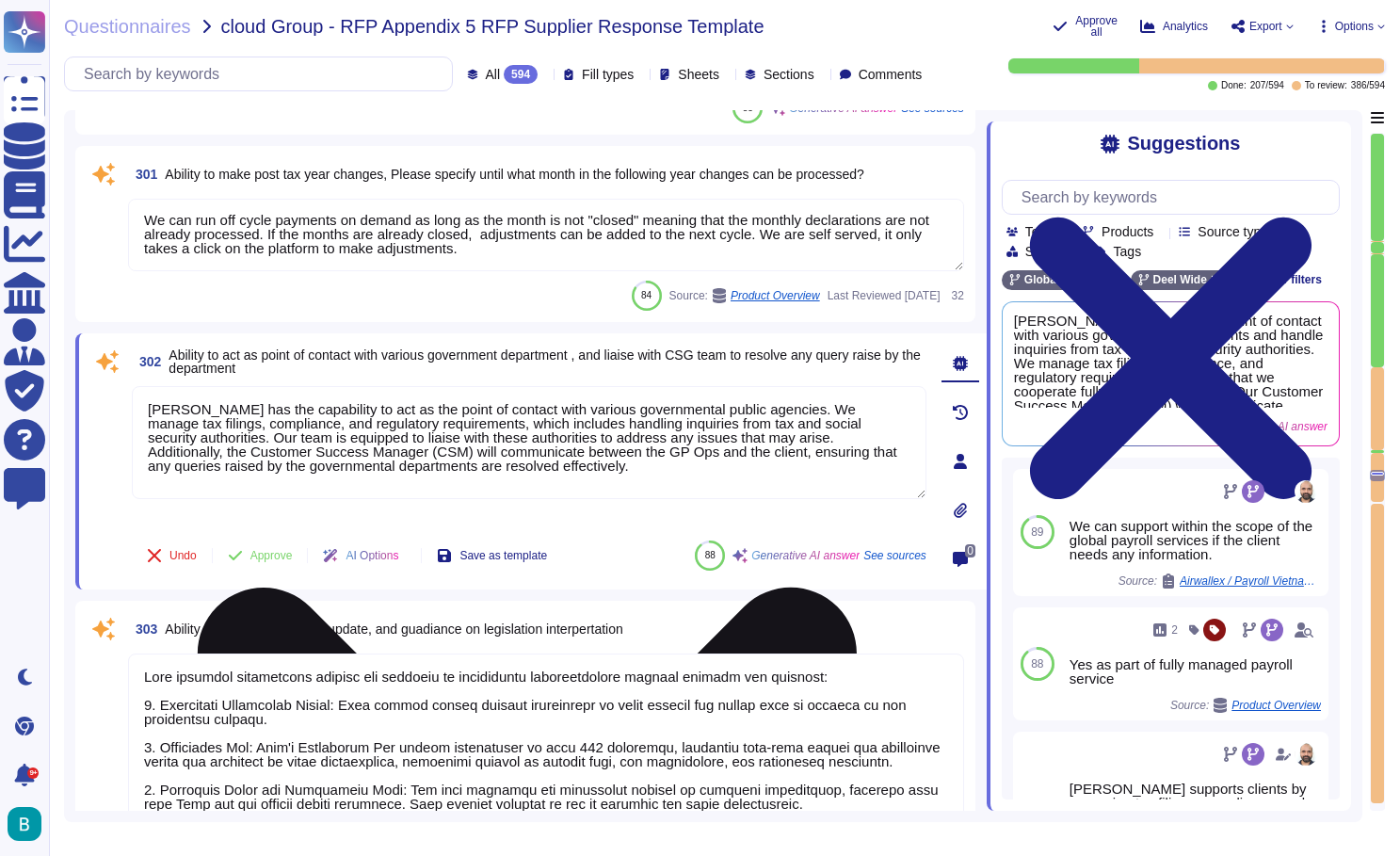
scroll to position [66031, 0]
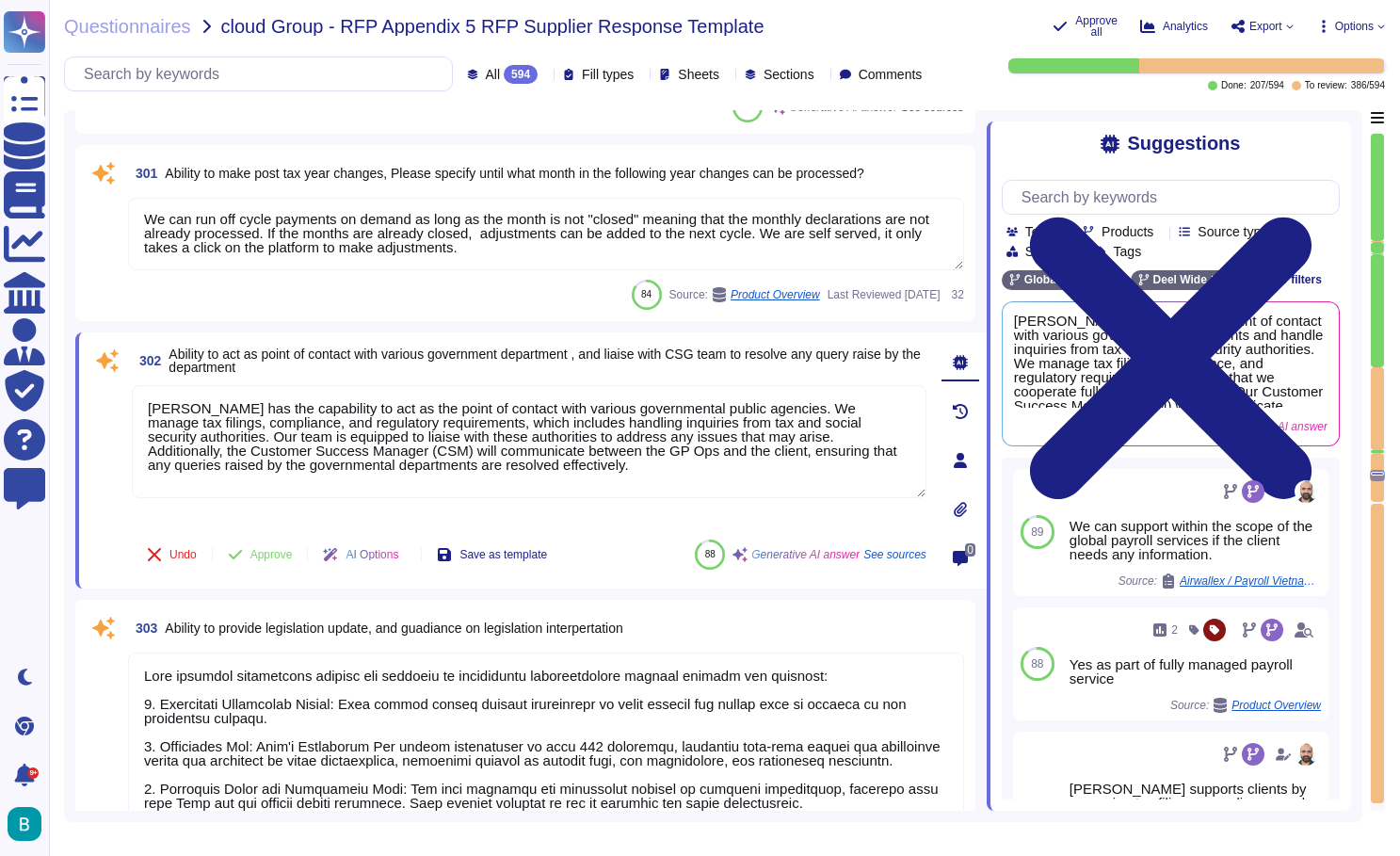
click at [1103, 2] on div "Questionnaires cloud Group - RFP Appendix 5 RFP Supplier Response Template Appr…" at bounding box center [724, 428] width 1351 height 856
